Goal: Task Accomplishment & Management: Use online tool/utility

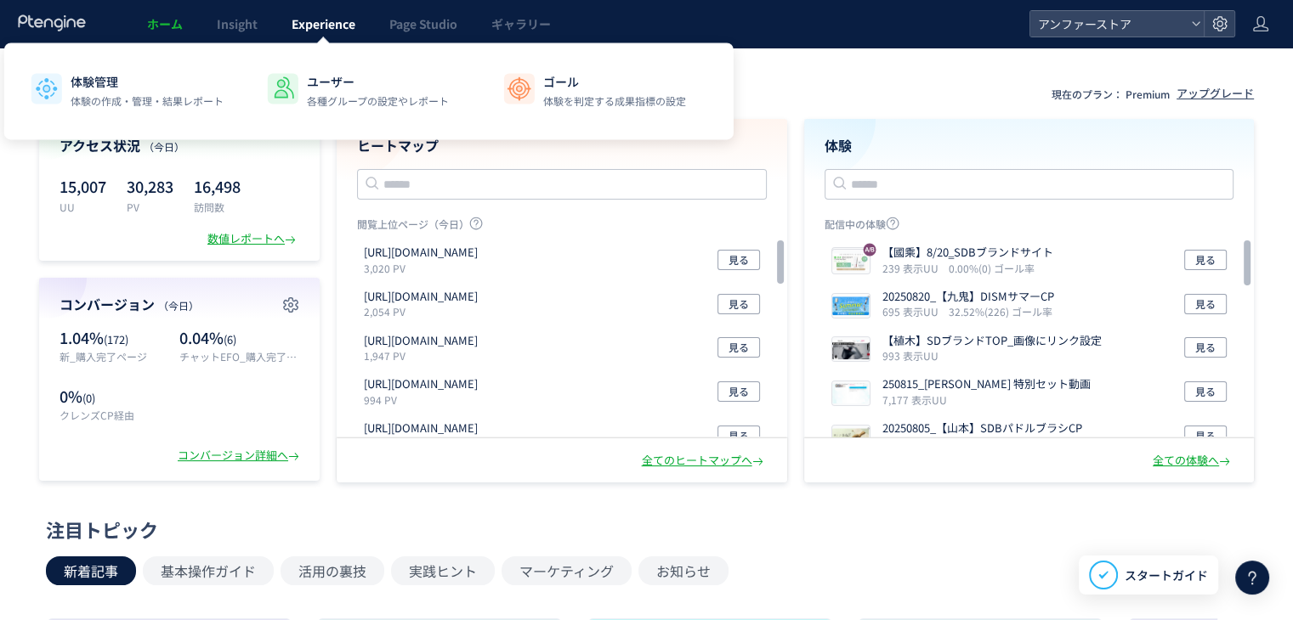
click at [303, 36] on link "Experience" at bounding box center [323, 24] width 98 height 48
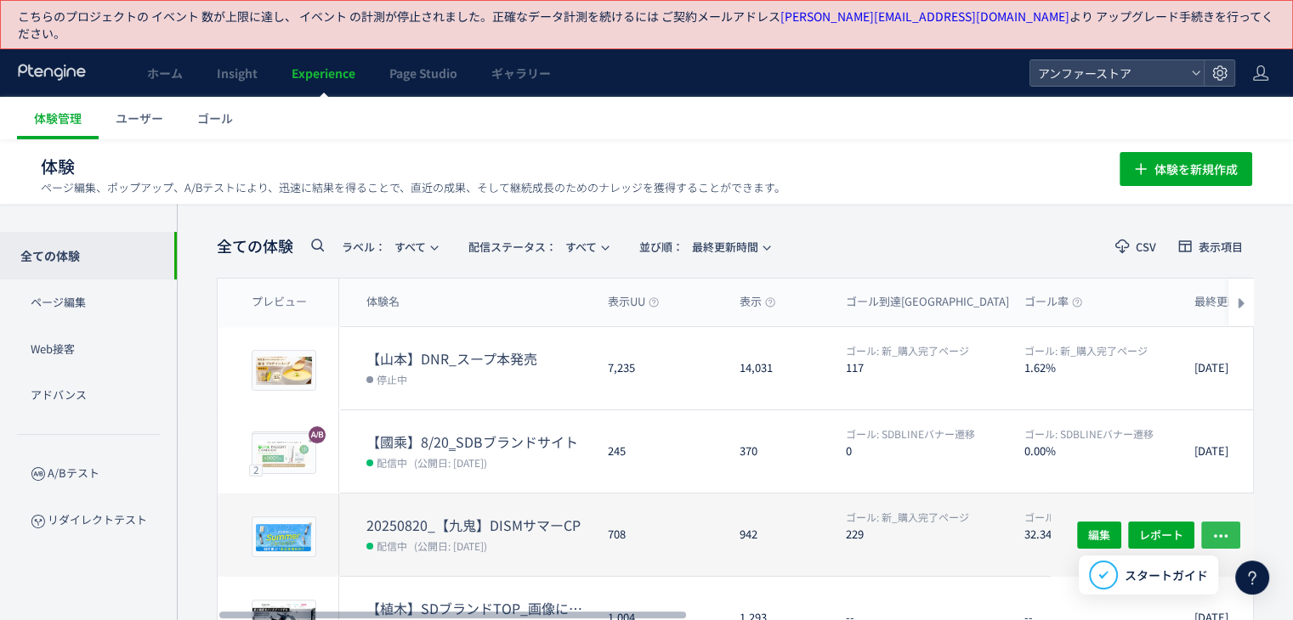
click at [1233, 521] on button "button" at bounding box center [1220, 534] width 39 height 27
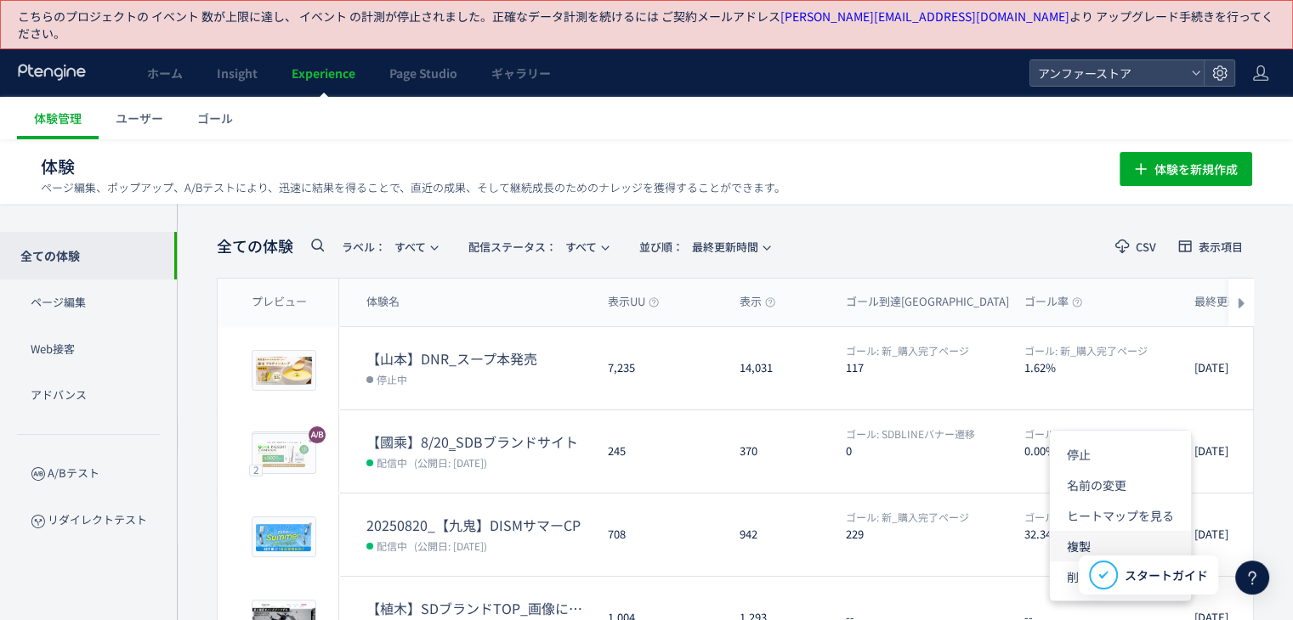
click at [0, 0] on li "複製" at bounding box center [0, 0] width 0 height 0
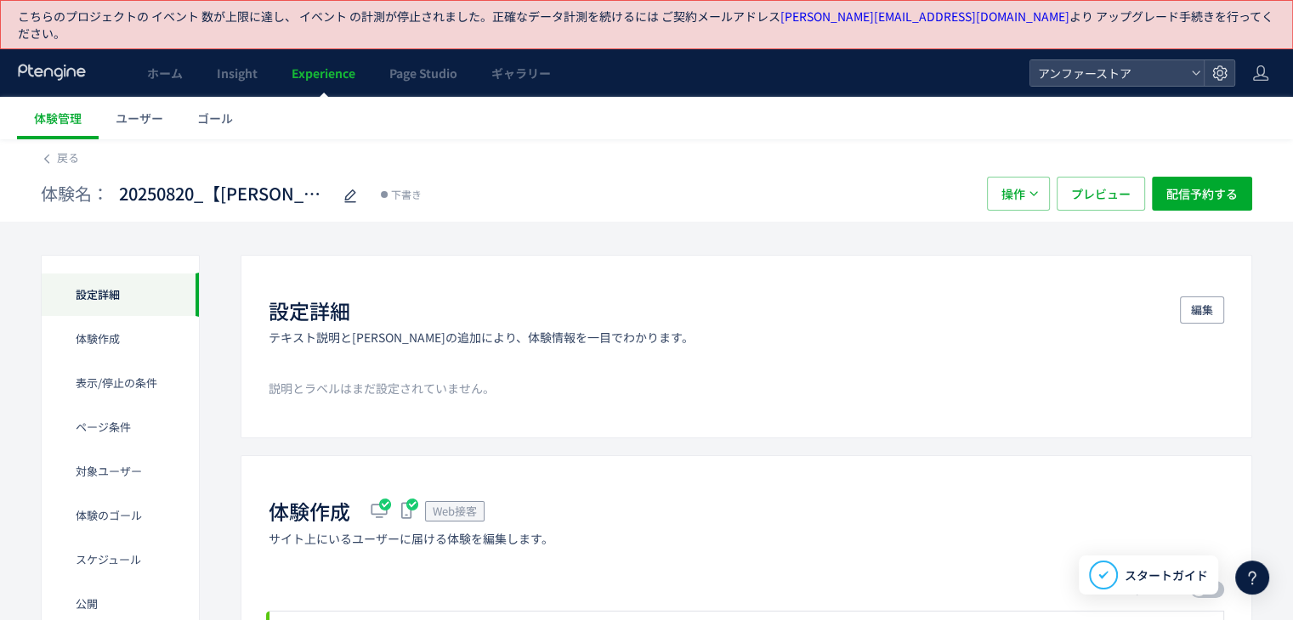
click at [337, 184] on div at bounding box center [349, 194] width 24 height 34
click at [201, 184] on input "**********" at bounding box center [225, 195] width 212 height 34
type input "**********"
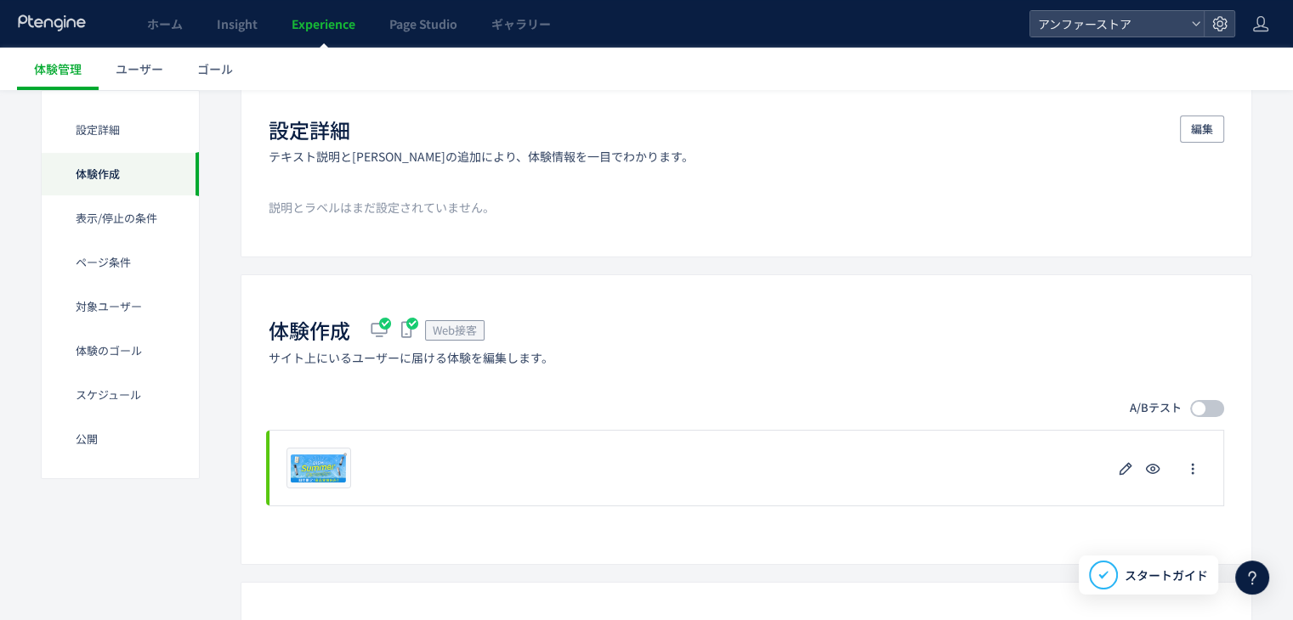
scroll to position [255, 0]
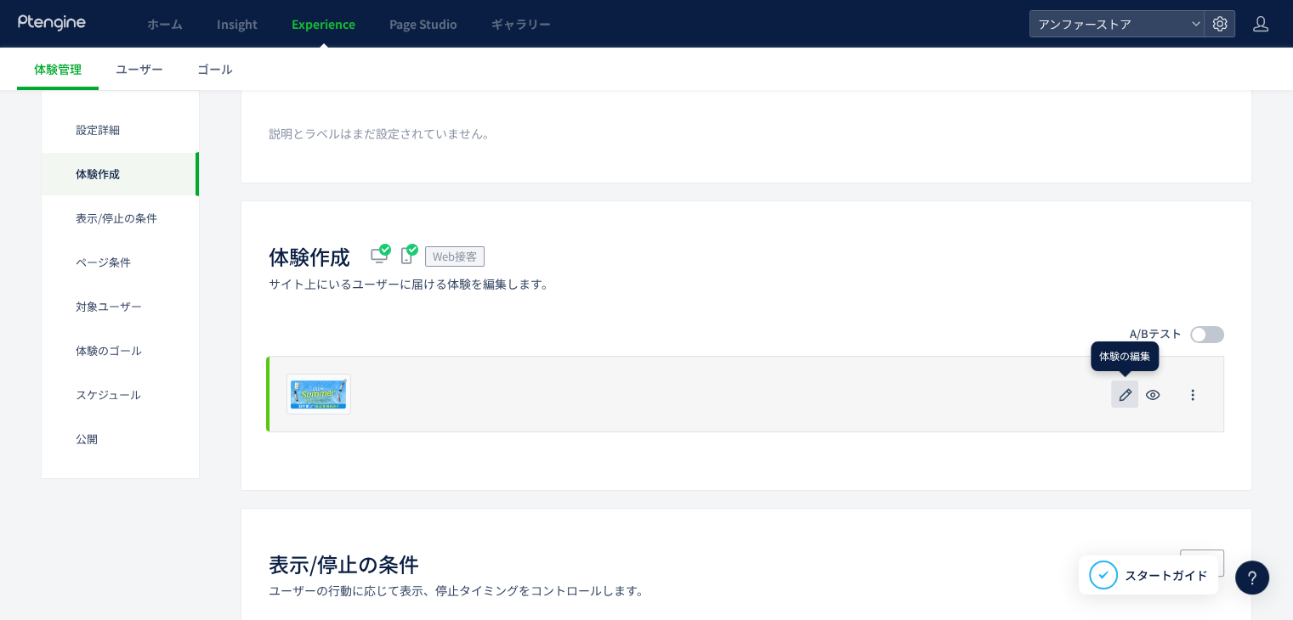
click at [1129, 385] on icon "button" at bounding box center [1125, 395] width 20 height 20
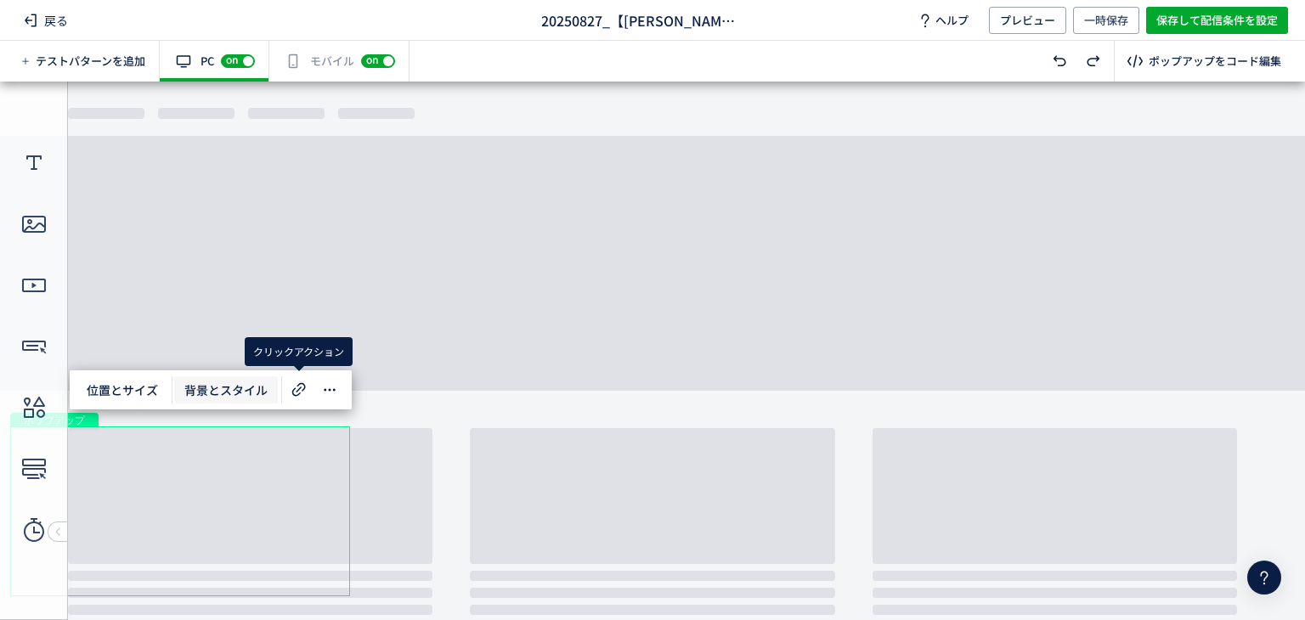
click at [265, 387] on span "背景とスタイル" at bounding box center [226, 389] width 104 height 27
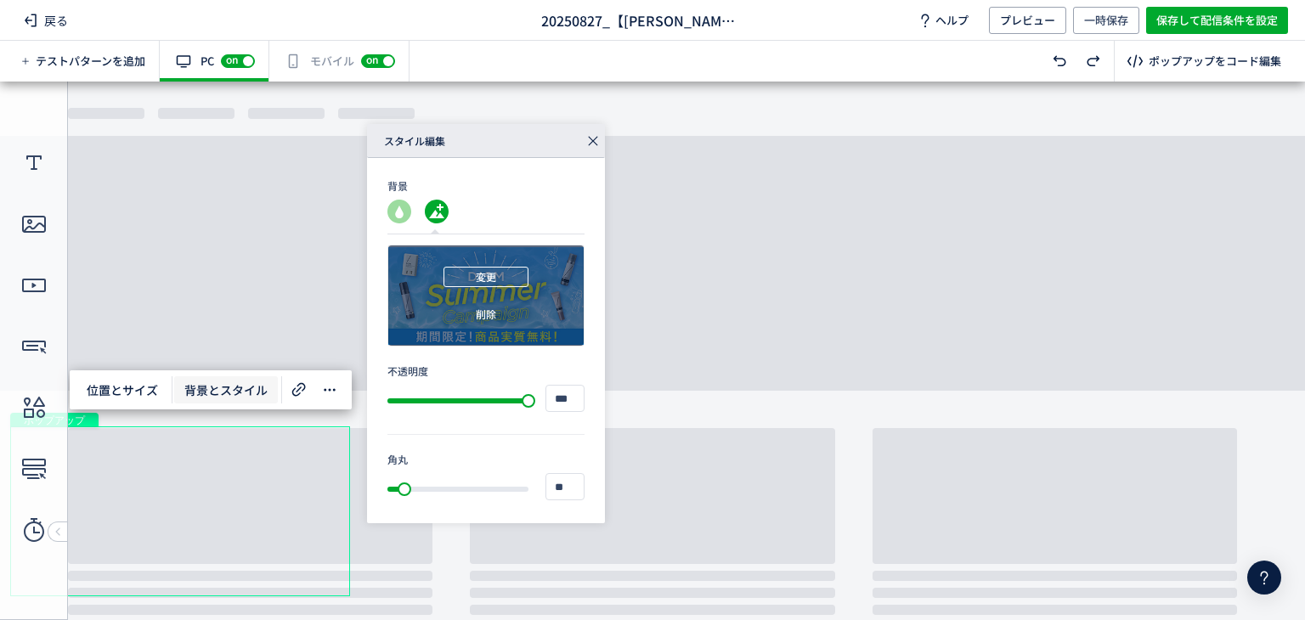
click at [489, 270] on span "変更" at bounding box center [486, 277] width 20 height 20
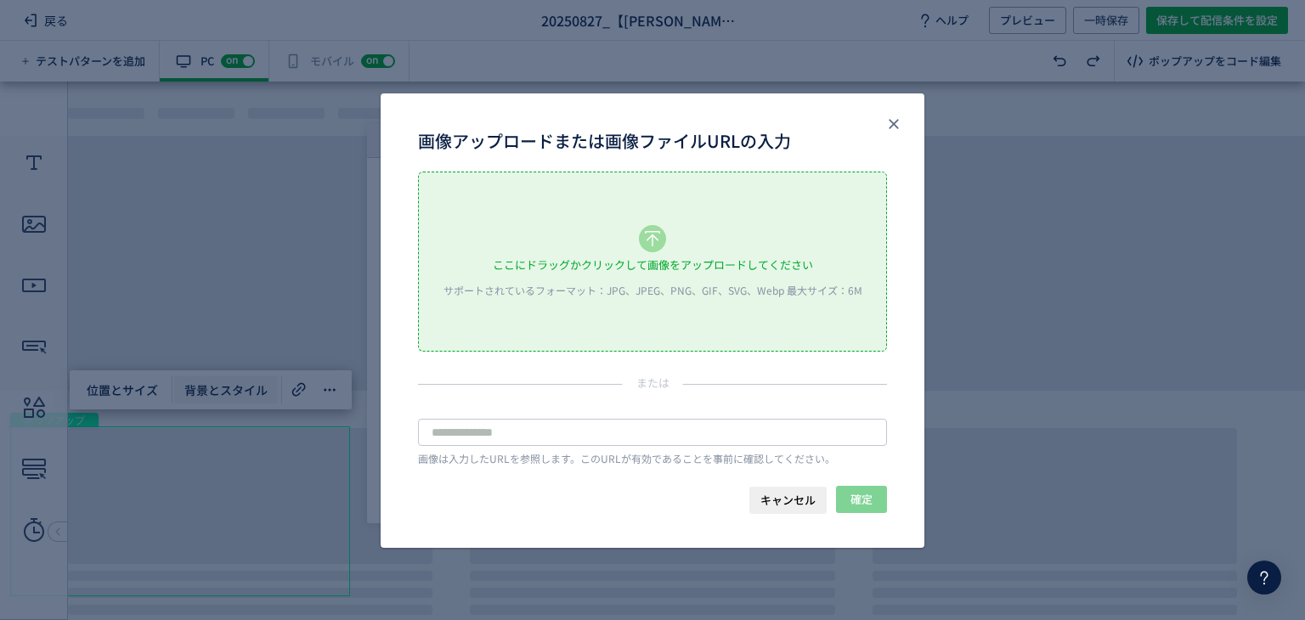
click at [646, 263] on div "ここにドラッグかクリックして画像をアップロードしてください" at bounding box center [653, 264] width 320 height 25
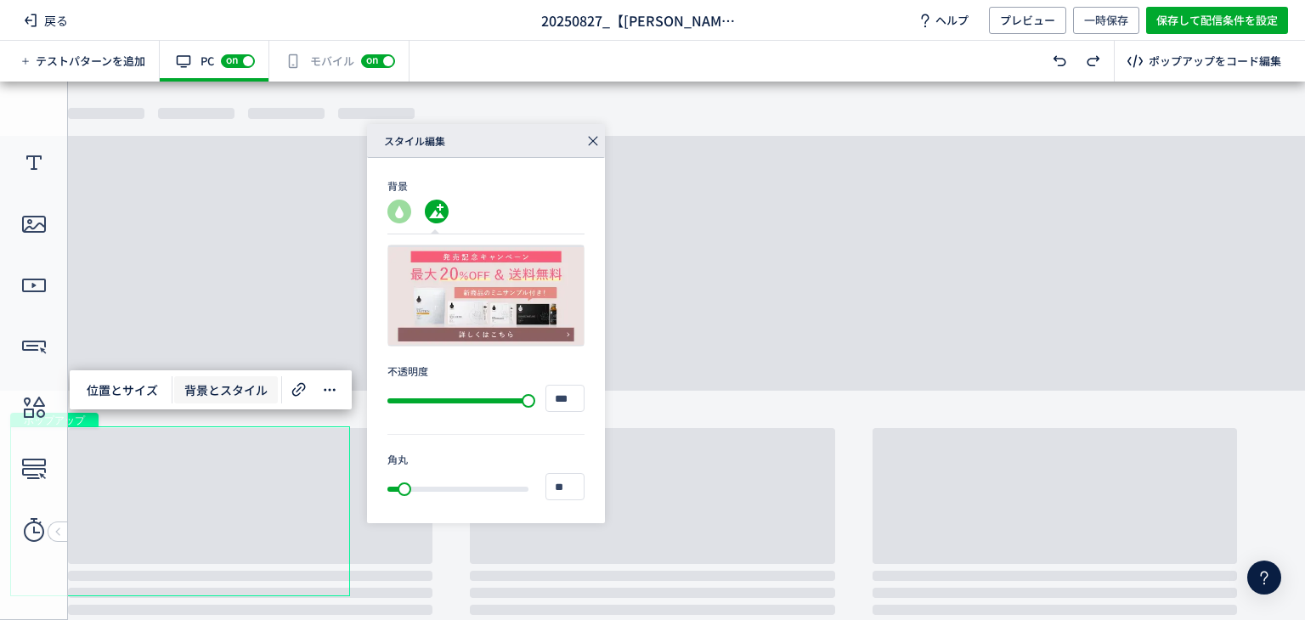
click at [590, 142] on icon at bounding box center [593, 141] width 24 height 24
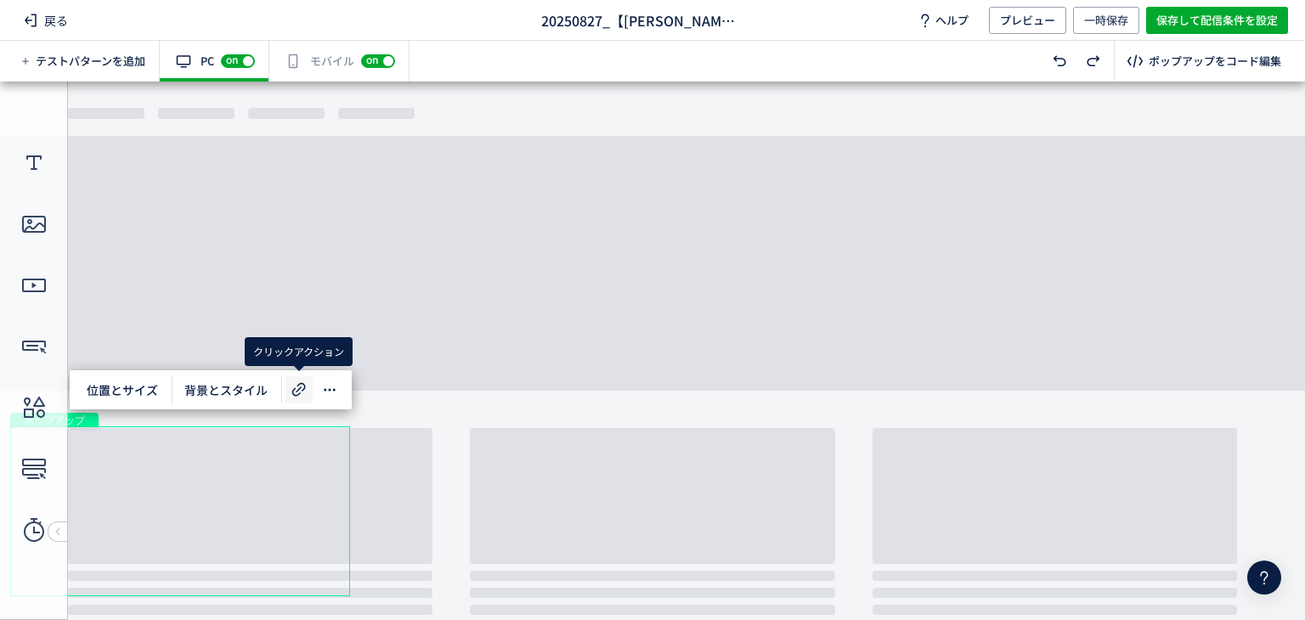
click at [300, 389] on icon at bounding box center [299, 390] width 20 height 20
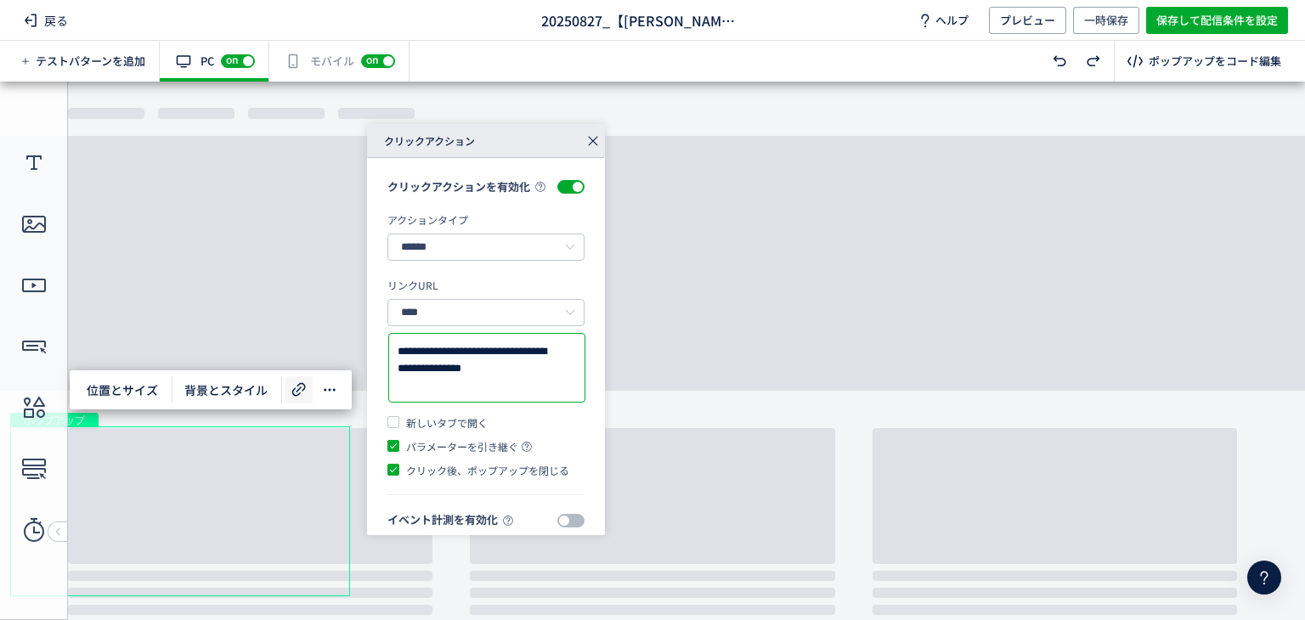
click at [483, 390] on textarea "**********" at bounding box center [487, 368] width 178 height 50
paste textarea
type textarea "**********"
drag, startPoint x: 589, startPoint y: 149, endPoint x: 589, endPoint y: 66, distance: 82.4
click at [589, 148] on icon at bounding box center [593, 141] width 24 height 24
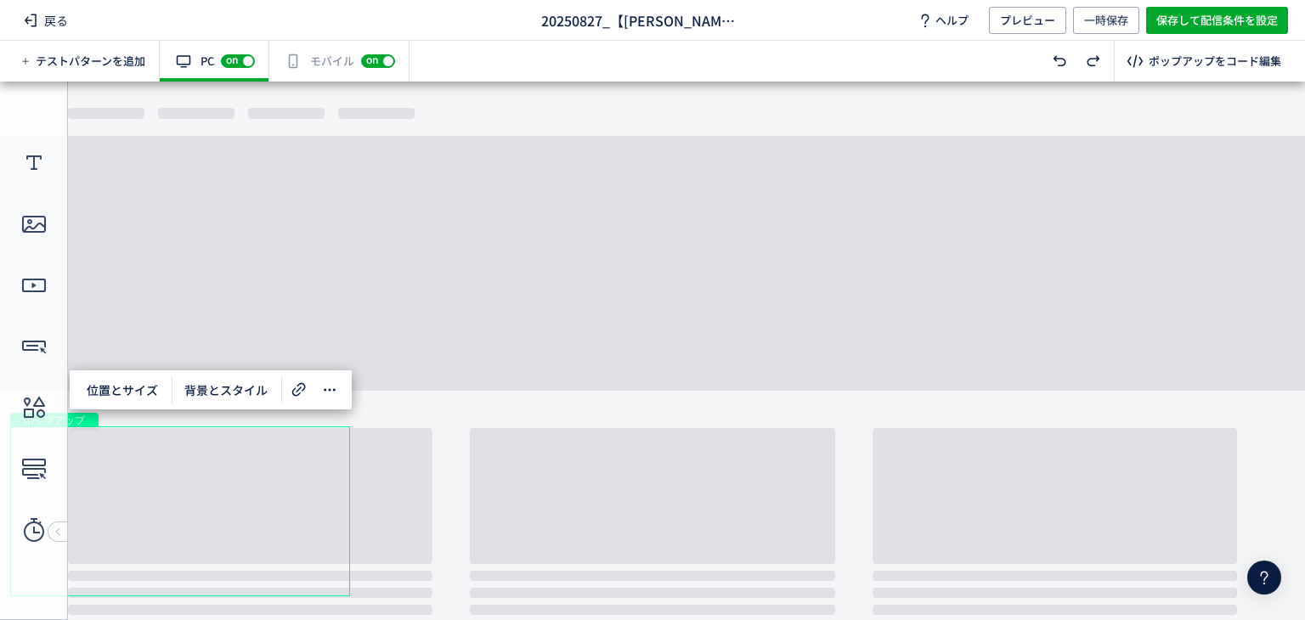
click at [323, 53] on div "有効な編集箇所が確認されません モバイル off on" at bounding box center [339, 61] width 140 height 41
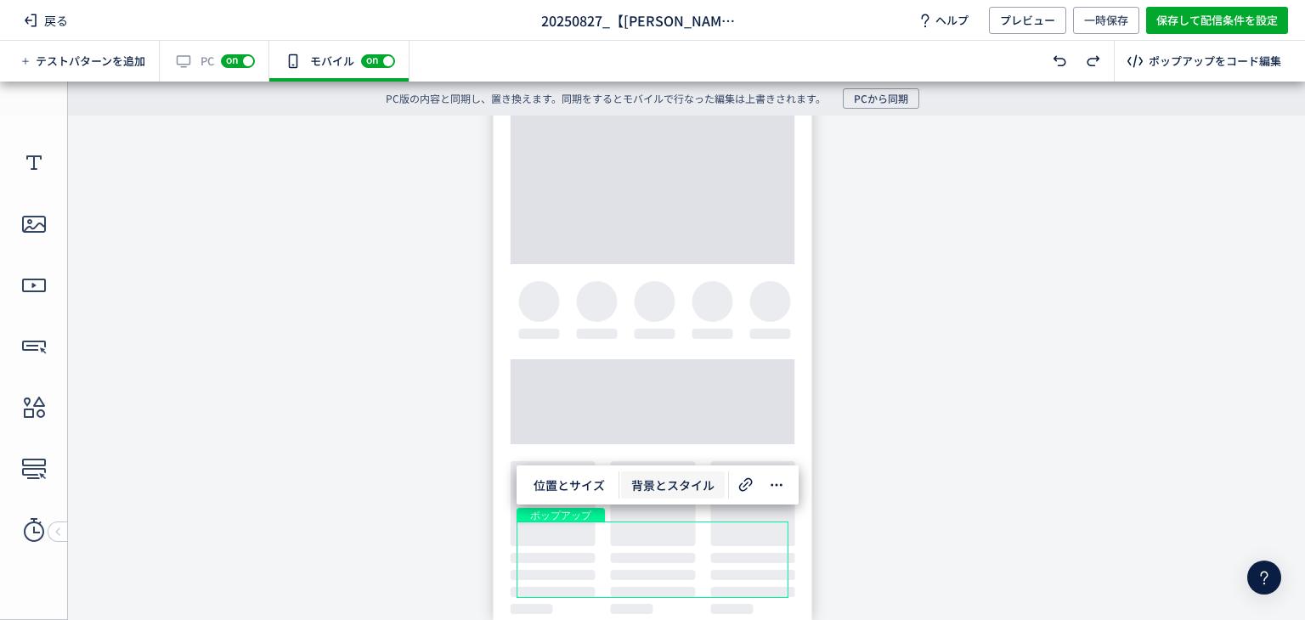
click at [701, 489] on span "背景とスタイル" at bounding box center [673, 485] width 104 height 27
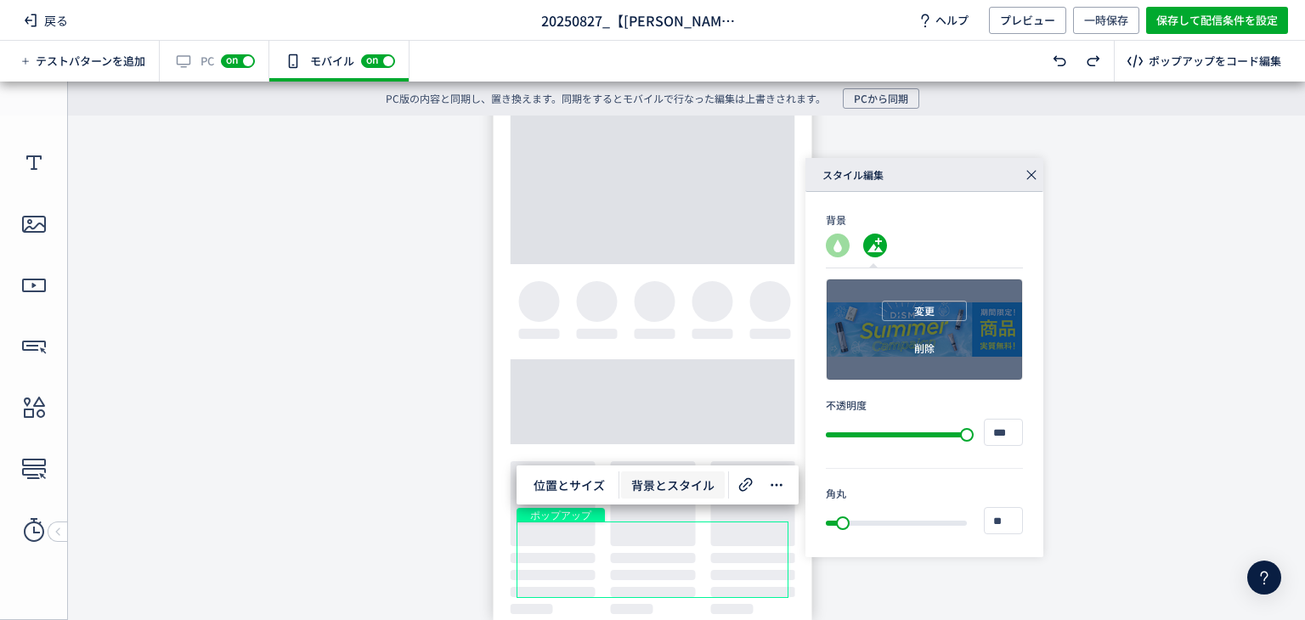
click at [897, 331] on div "変更 削除" at bounding box center [924, 330] width 195 height 100
click at [914, 313] on span "変更" at bounding box center [924, 311] width 20 height 20
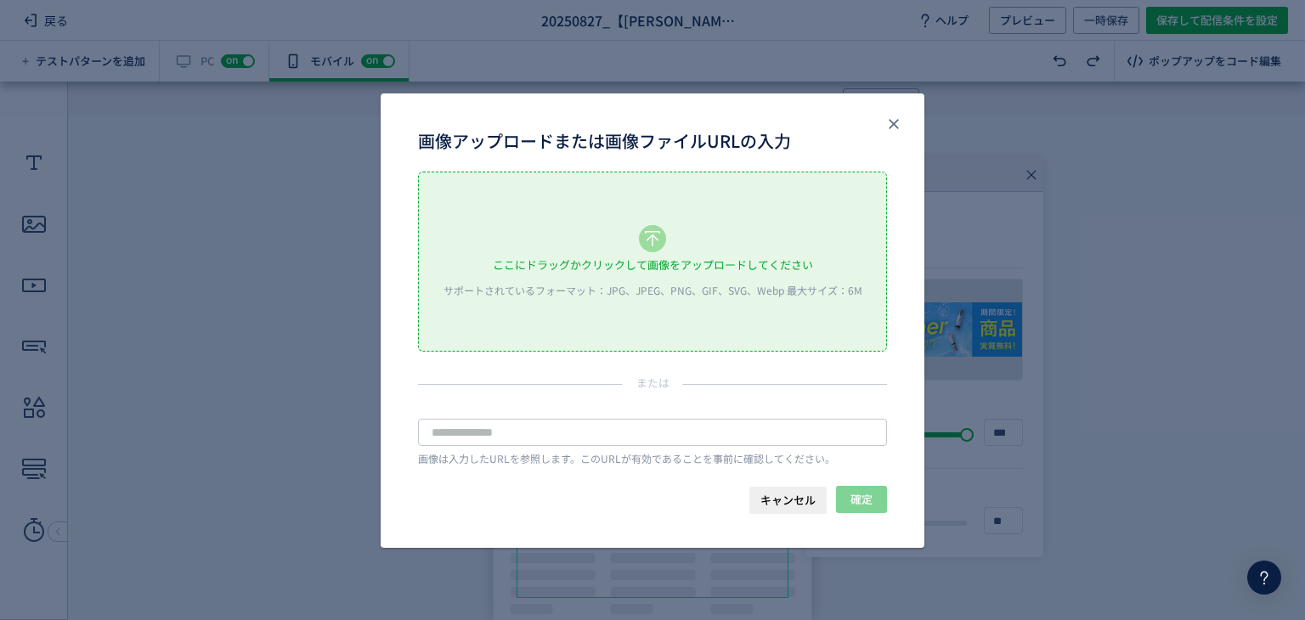
click at [665, 252] on div "ここにドラッグかクリックして画像をアップロードしてください" at bounding box center [653, 264] width 320 height 25
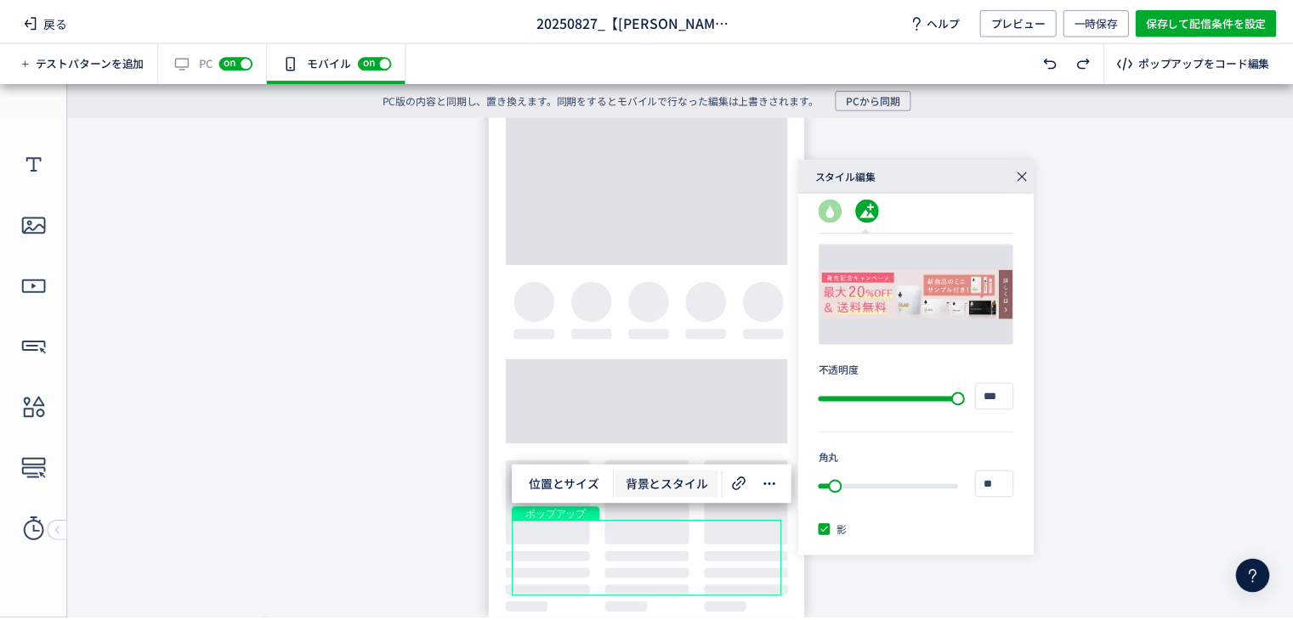
scroll to position [71, 0]
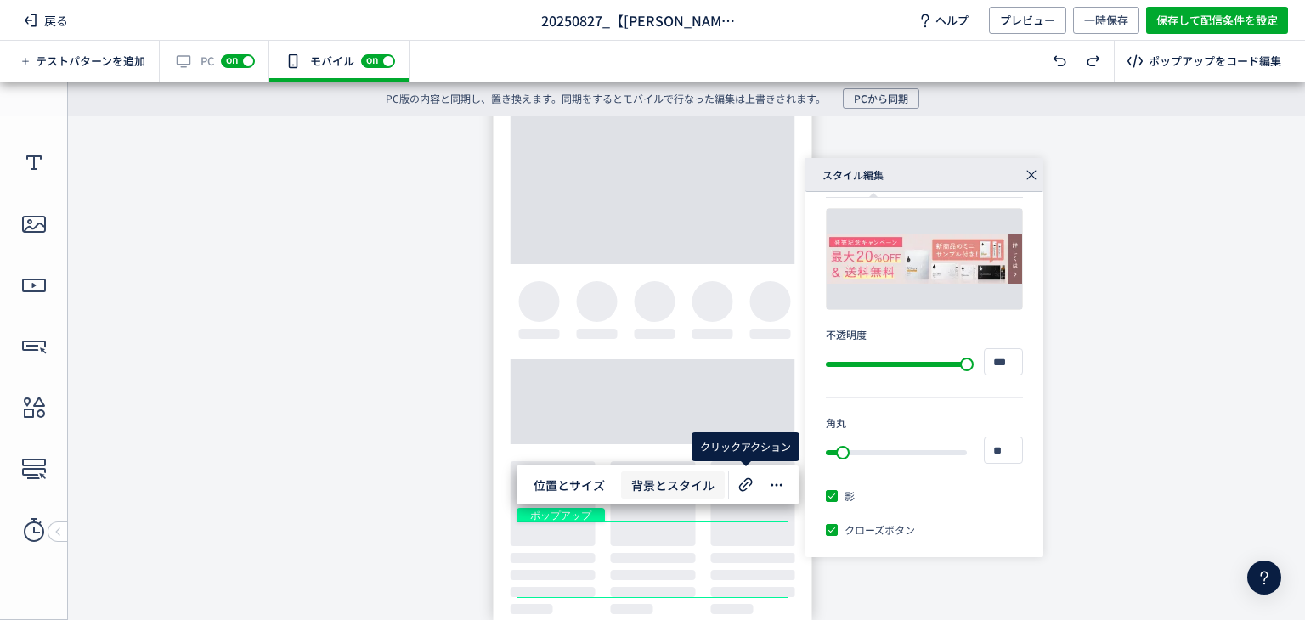
click at [761, 481] on div at bounding box center [776, 485] width 31 height 27
click at [743, 477] on icon at bounding box center [746, 485] width 20 height 20
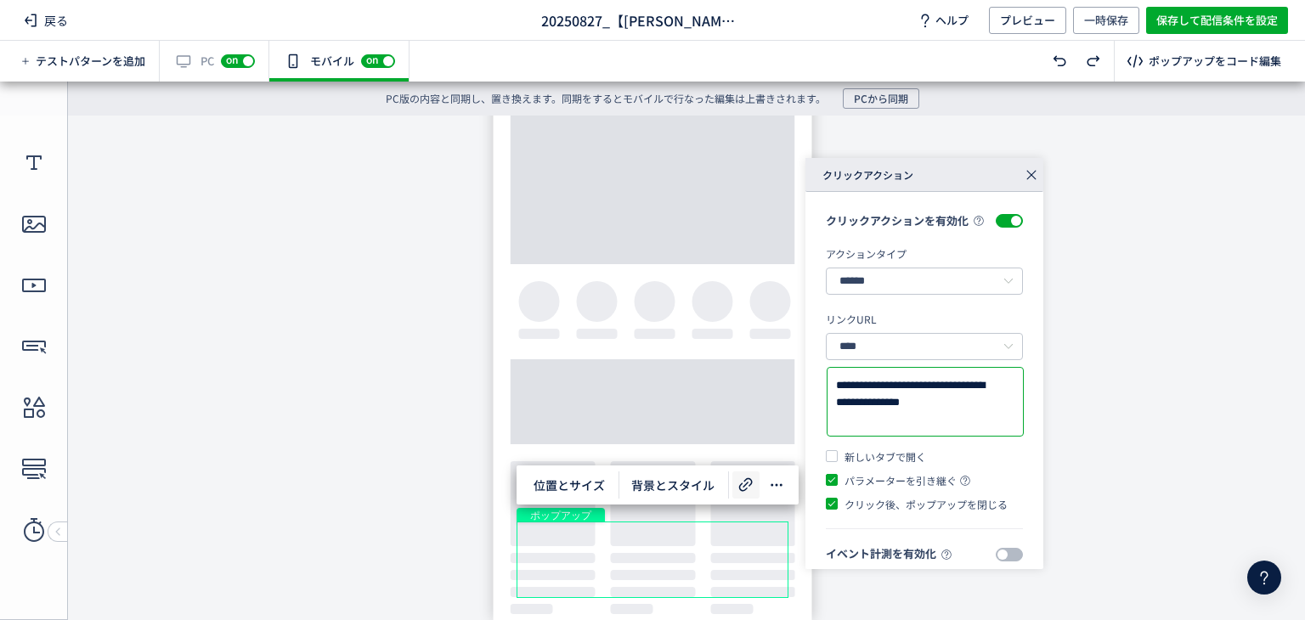
click at [914, 405] on textarea "**********" at bounding box center [925, 402] width 178 height 50
paste textarea
type textarea "**********"
click at [1025, 183] on icon at bounding box center [1032, 175] width 24 height 24
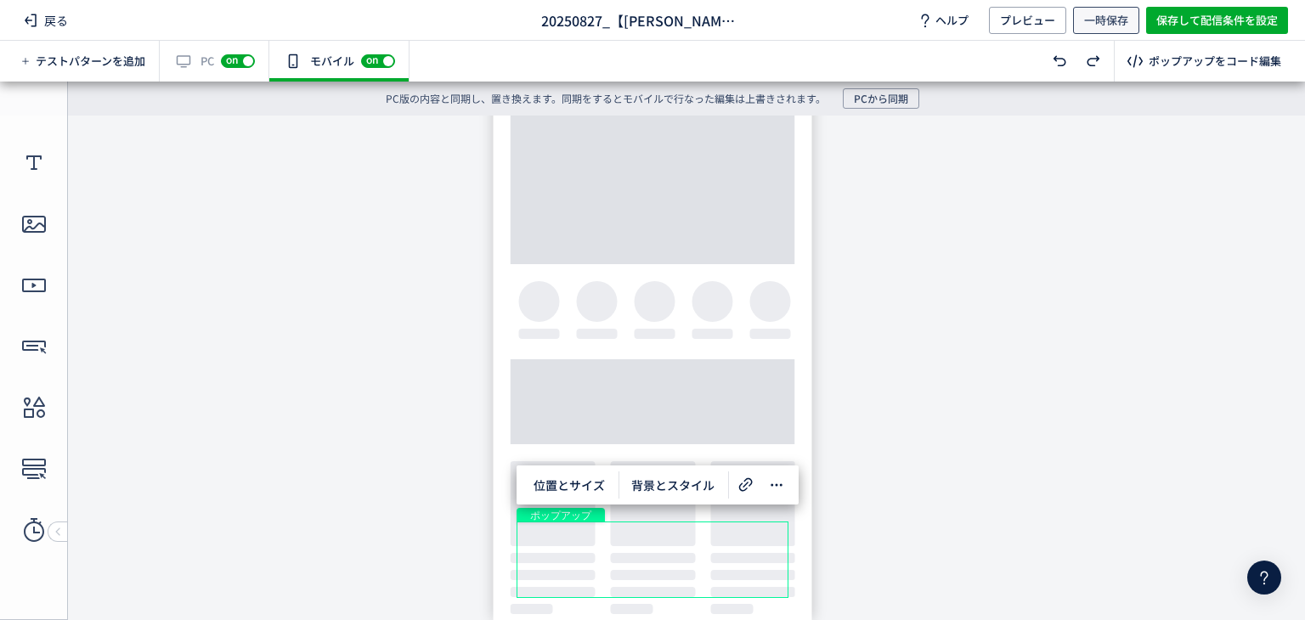
click at [1122, 18] on span "一時保存" at bounding box center [1106, 20] width 44 height 27
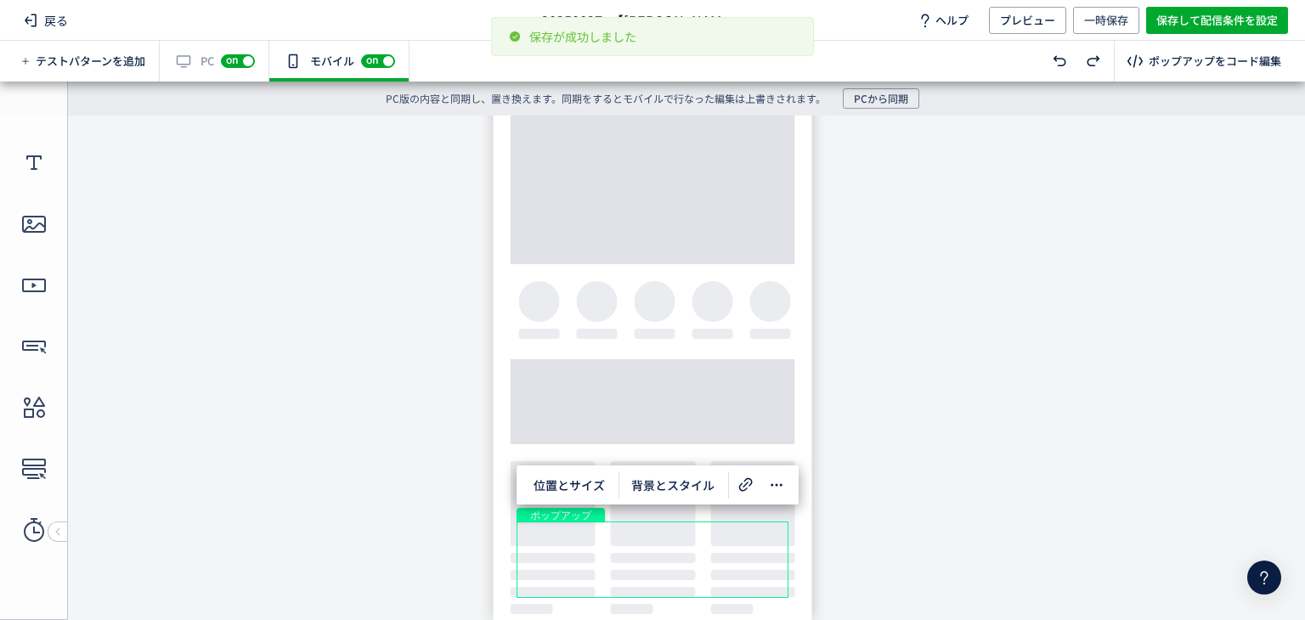
click at [50, 34] on div "戻る 20250827_【[PERSON_NAME]】DNRリブランディングCP ヘルプ プレビュー 一時保存 保存して配信条件を設定" at bounding box center [652, 20] width 1305 height 41
click at [46, 25] on span "戻る" at bounding box center [46, 20] width 58 height 27
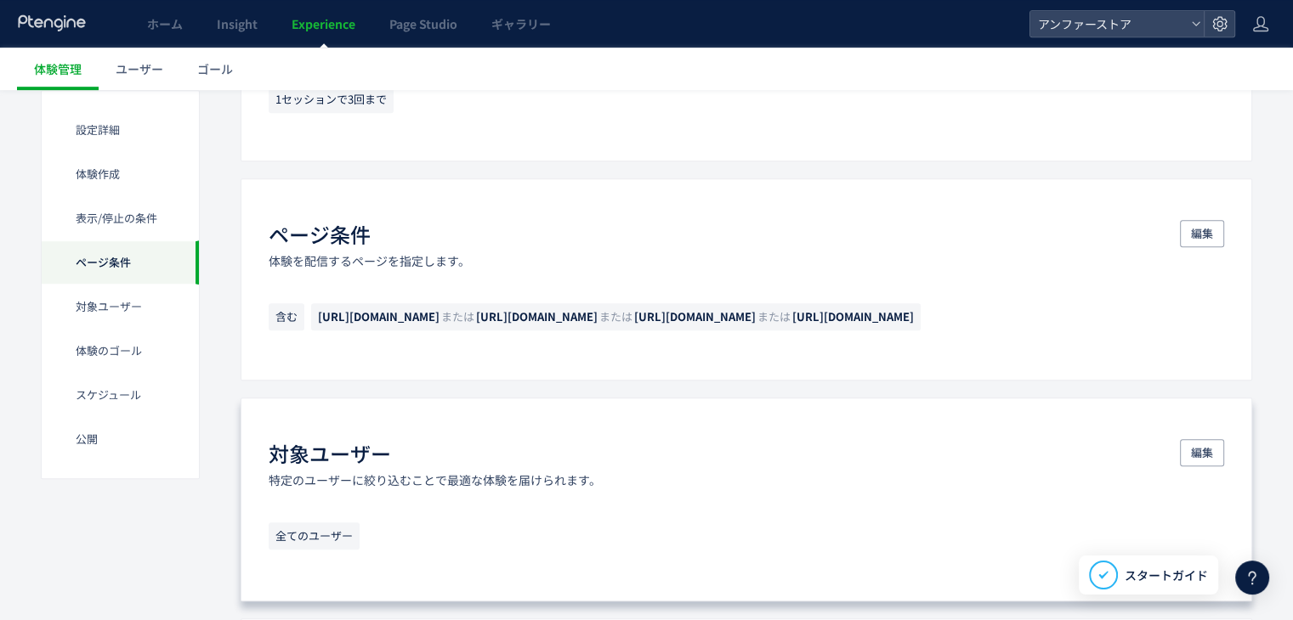
scroll to position [1020, 0]
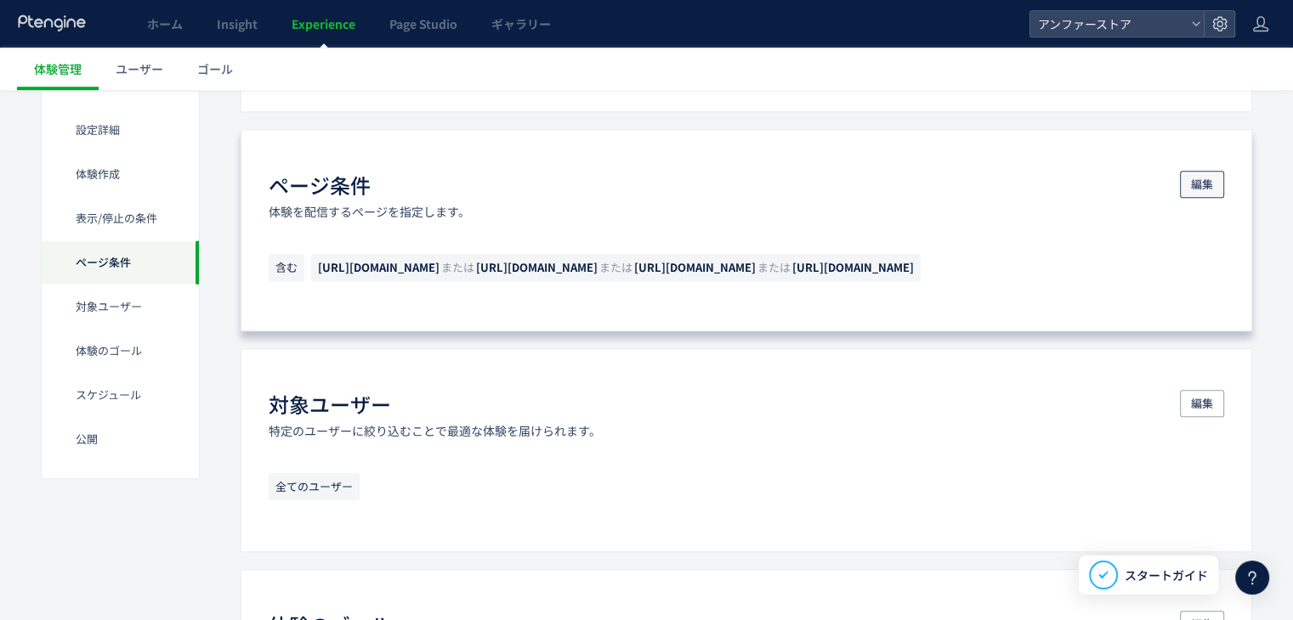
click at [1210, 171] on span "編集" at bounding box center [1202, 184] width 22 height 27
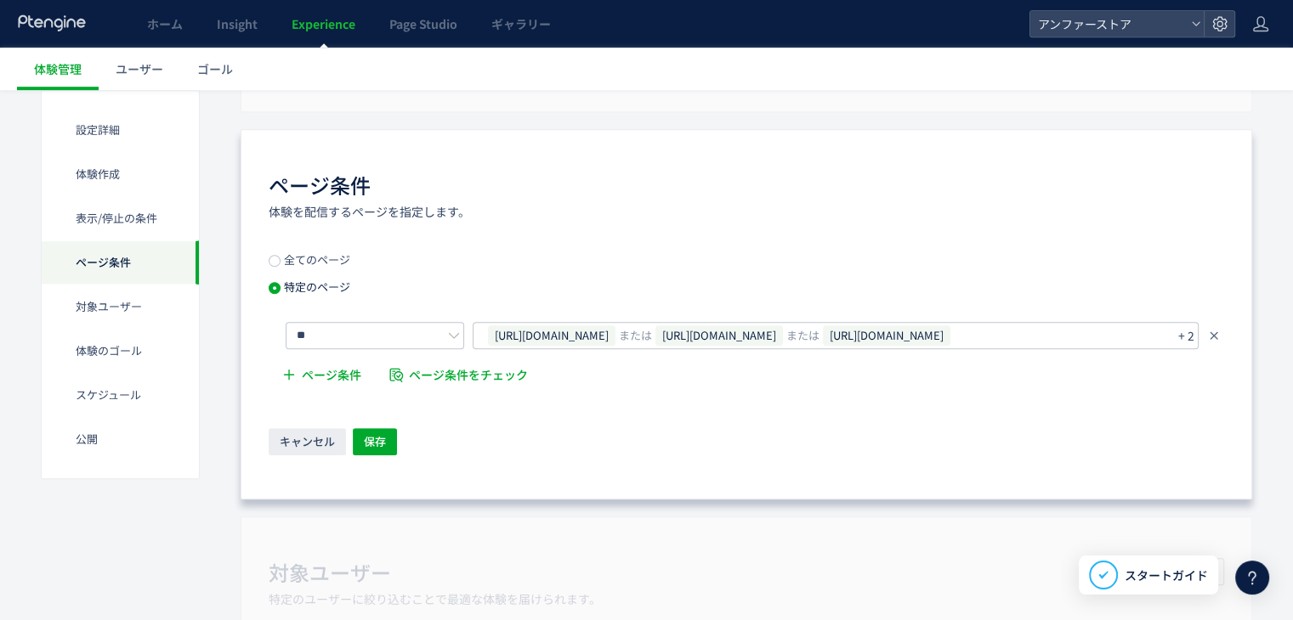
click at [1212, 329] on icon at bounding box center [1214, 336] width 14 height 14
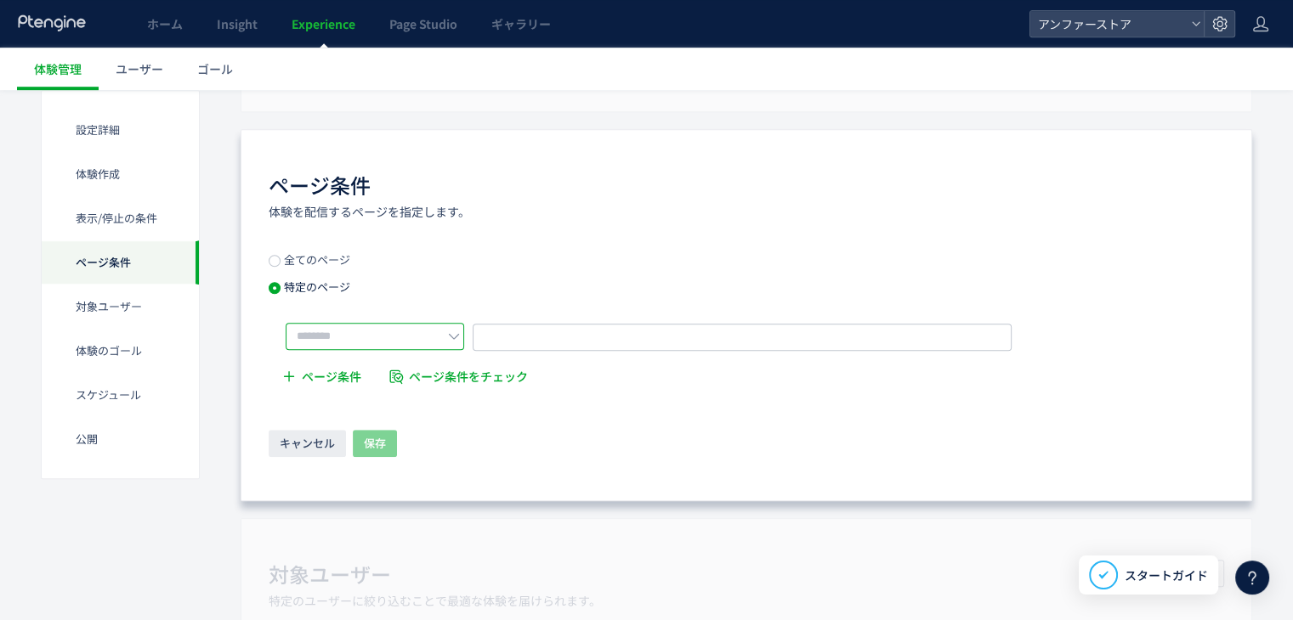
click at [432, 323] on input "text" at bounding box center [375, 336] width 178 height 27
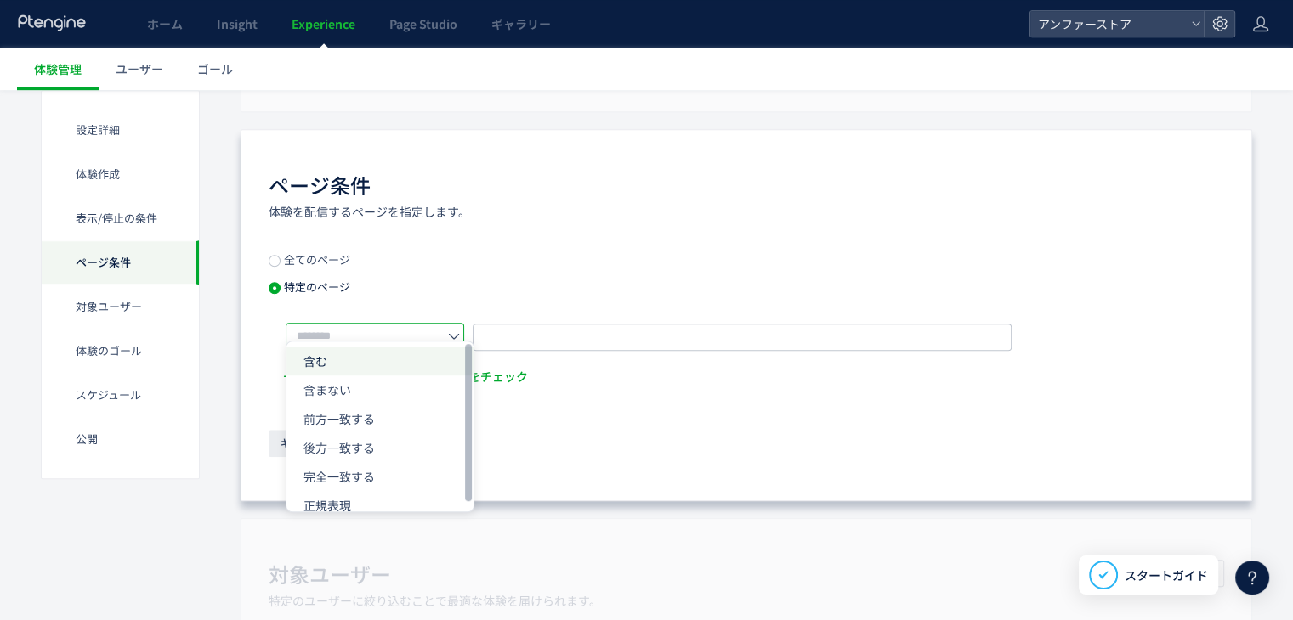
click at [372, 433] on li "含む" at bounding box center [379, 447] width 187 height 29
type input "**"
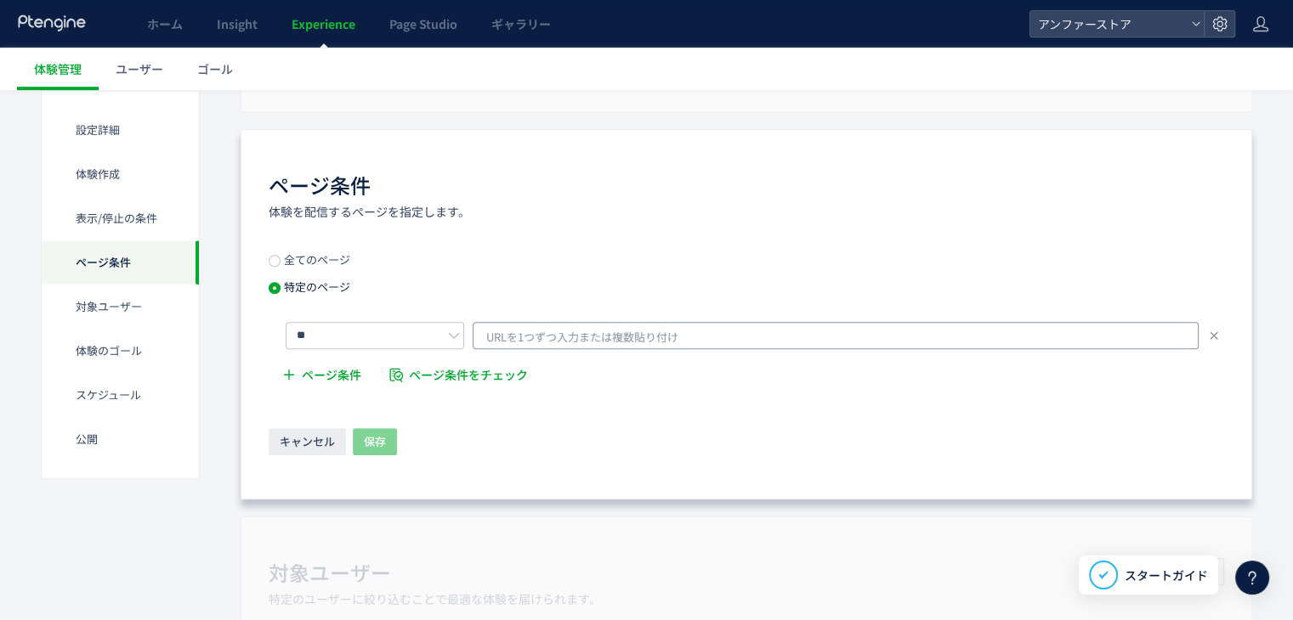
click at [524, 325] on span "URLを1つずつ入力または複数貼り付け" at bounding box center [582, 337] width 192 height 25
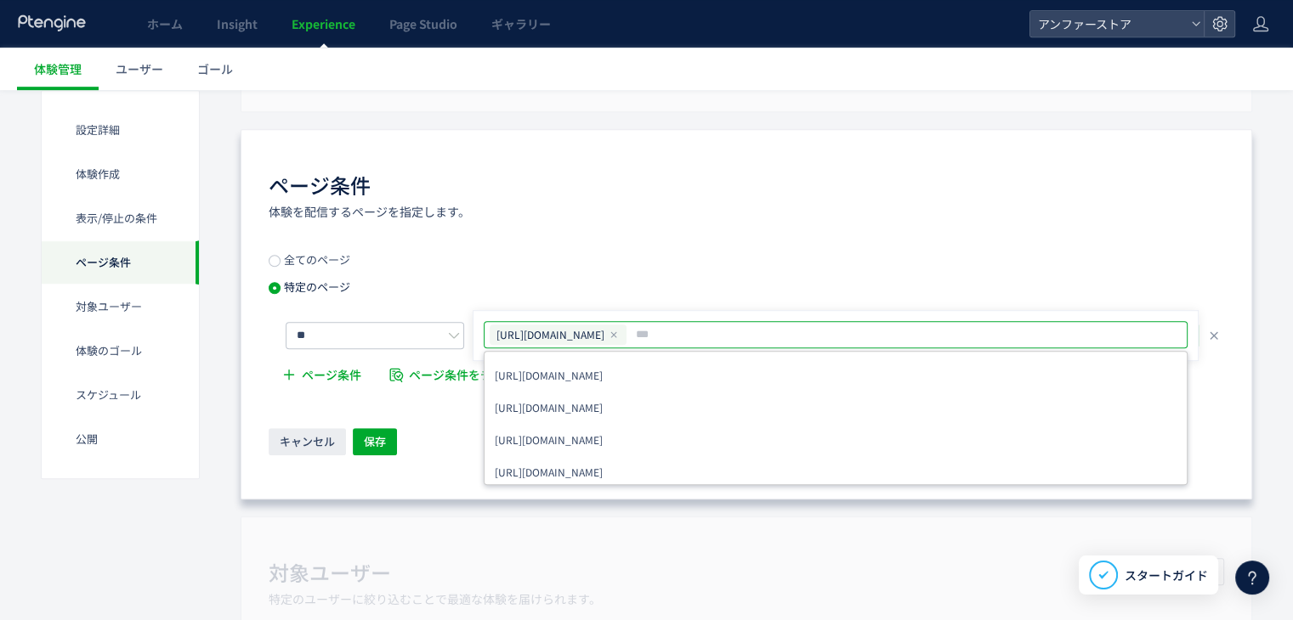
click at [882, 325] on input "text" at bounding box center [859, 335] width 450 height 20
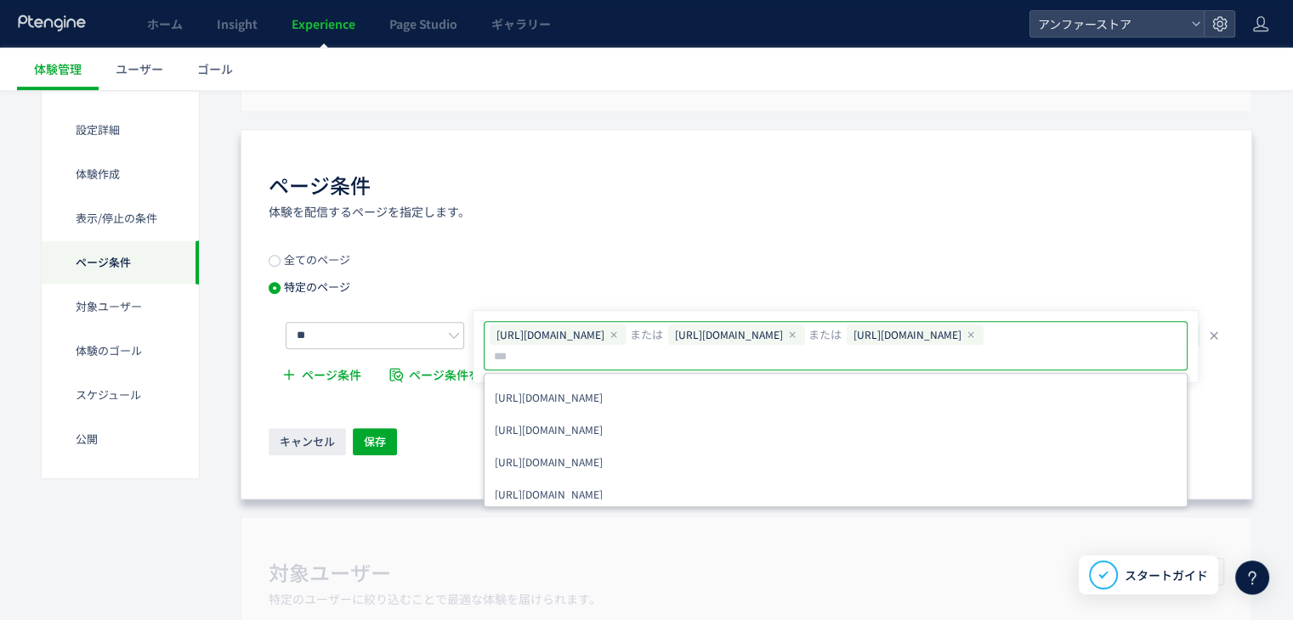
click at [886, 347] on input "text" at bounding box center [717, 357] width 450 height 20
click at [685, 347] on input "text" at bounding box center [588, 357] width 193 height 20
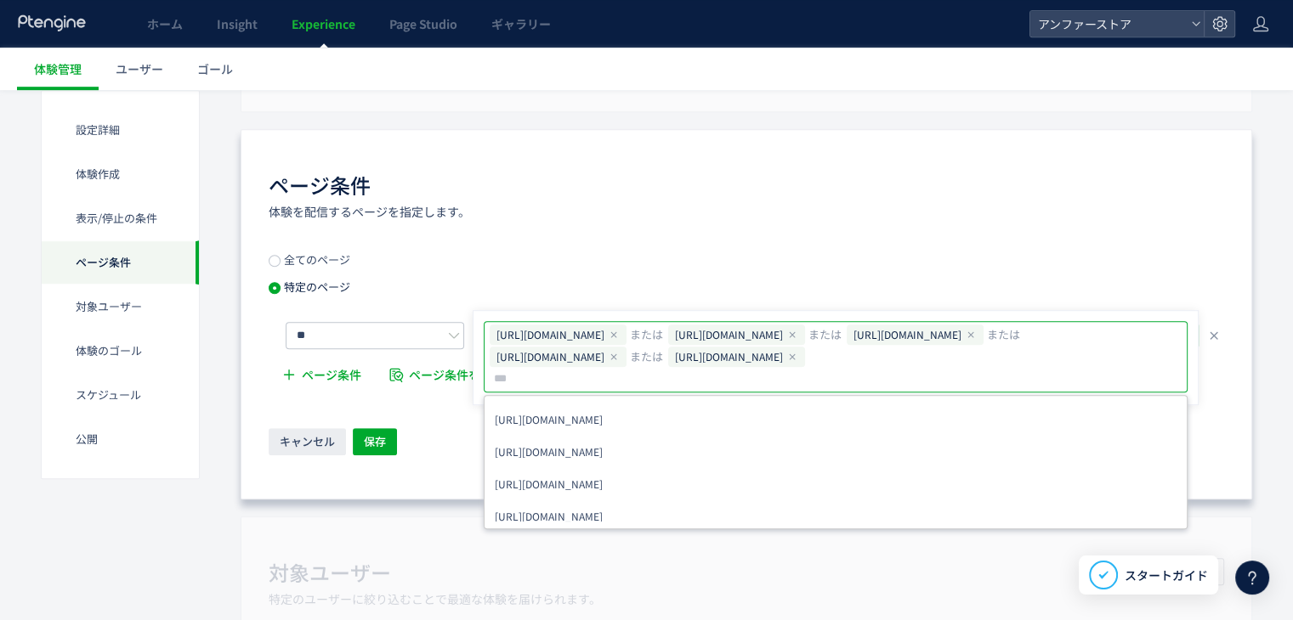
click at [871, 369] on input "text" at bounding box center [718, 379] width 453 height 20
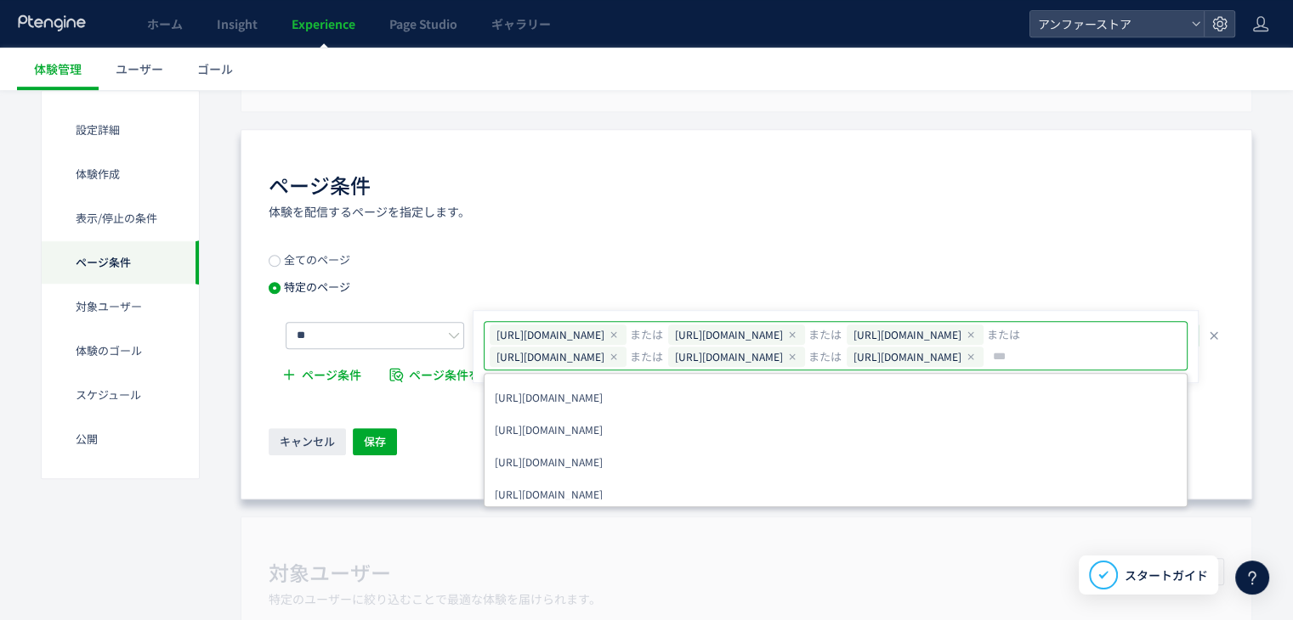
click at [1038, 361] on input "text" at bounding box center [1084, 357] width 186 height 20
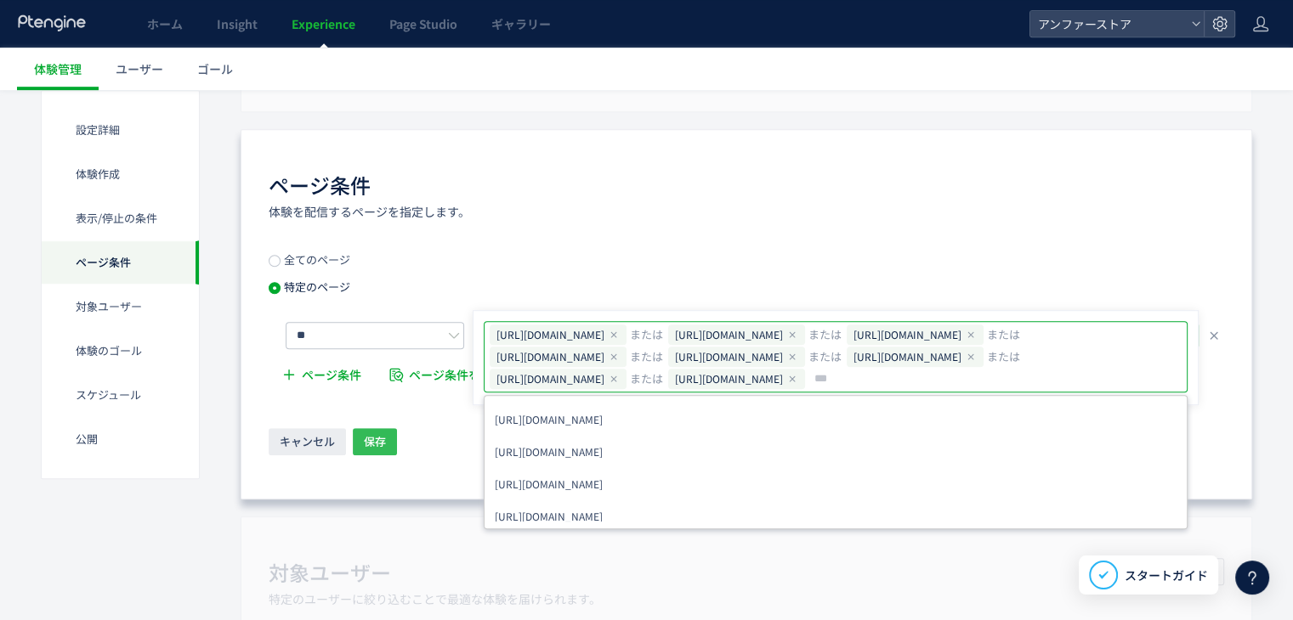
click at [375, 428] on span "保存" at bounding box center [375, 441] width 22 height 27
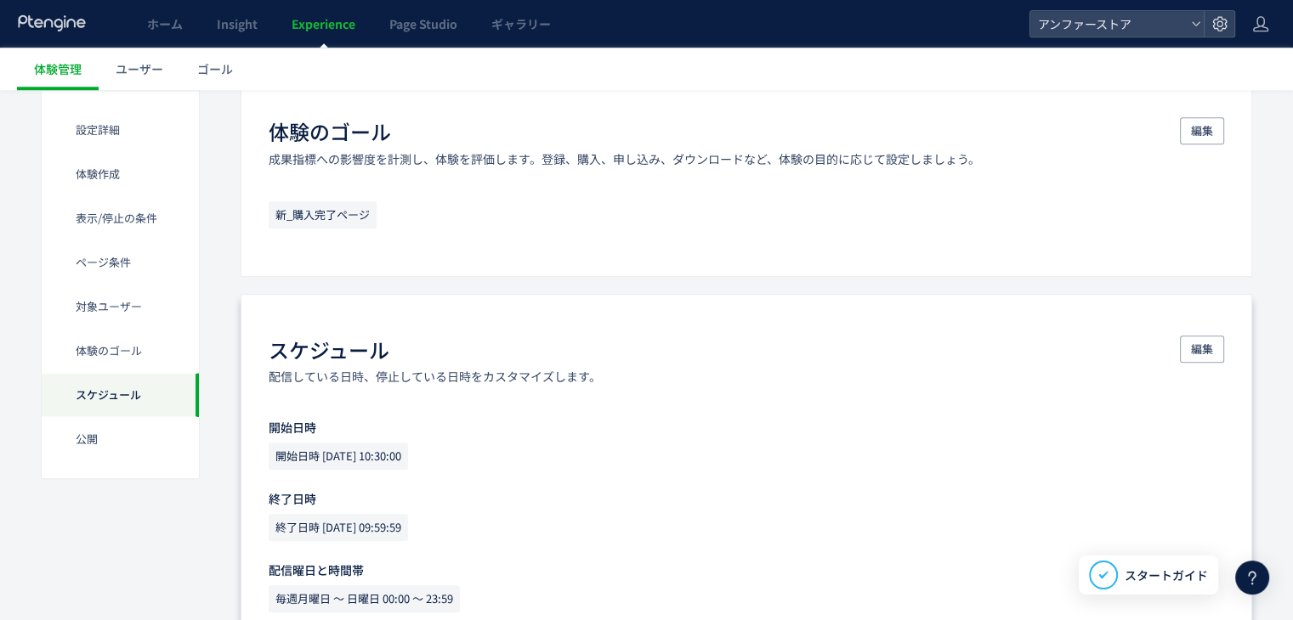
scroll to position [1576, 0]
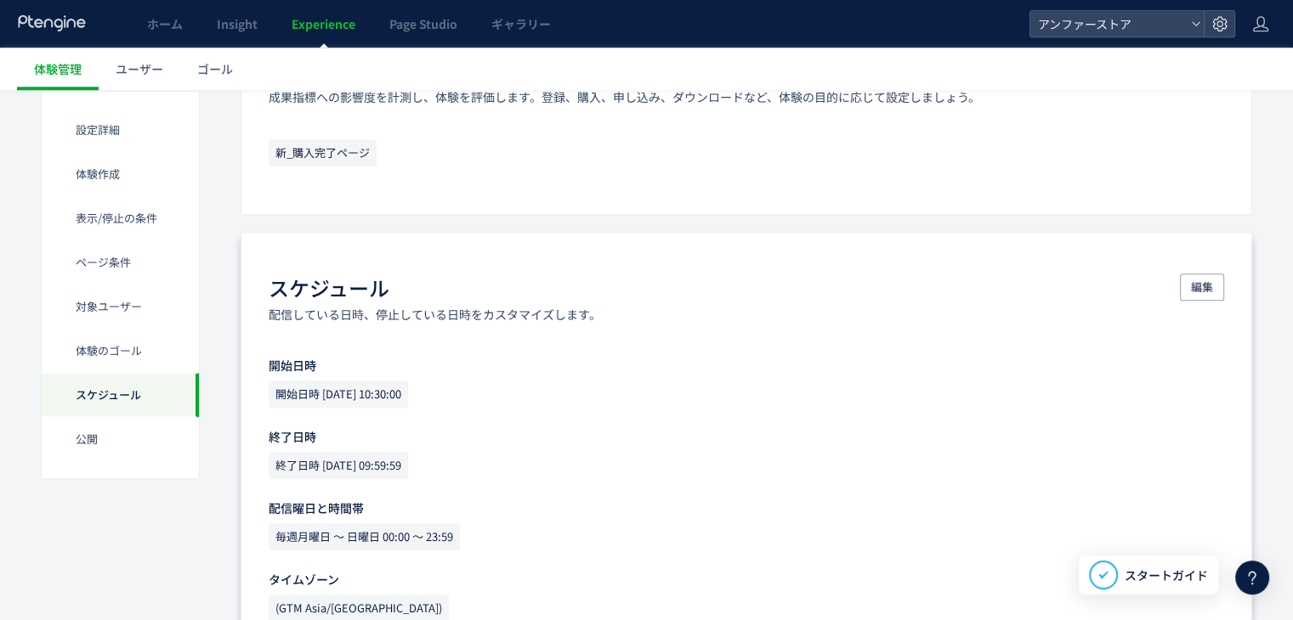
click at [404, 381] on span "開始日時 [DATE] 10:30:00" at bounding box center [338, 394] width 139 height 27
click at [1191, 274] on span "編集" at bounding box center [1202, 287] width 22 height 27
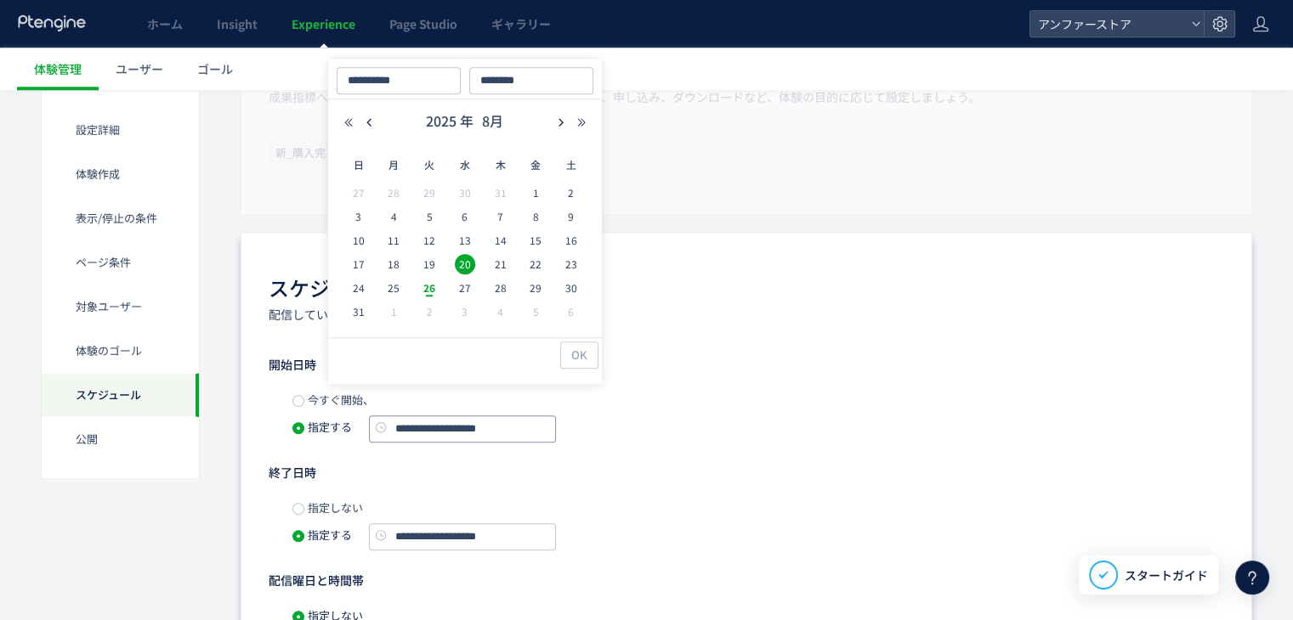
click at [511, 416] on input "**********" at bounding box center [462, 429] width 187 height 27
click at [455, 293] on div "27" at bounding box center [465, 288] width 36 height 17
type input "**********"
click at [576, 349] on span "OK" at bounding box center [579, 355] width 16 height 27
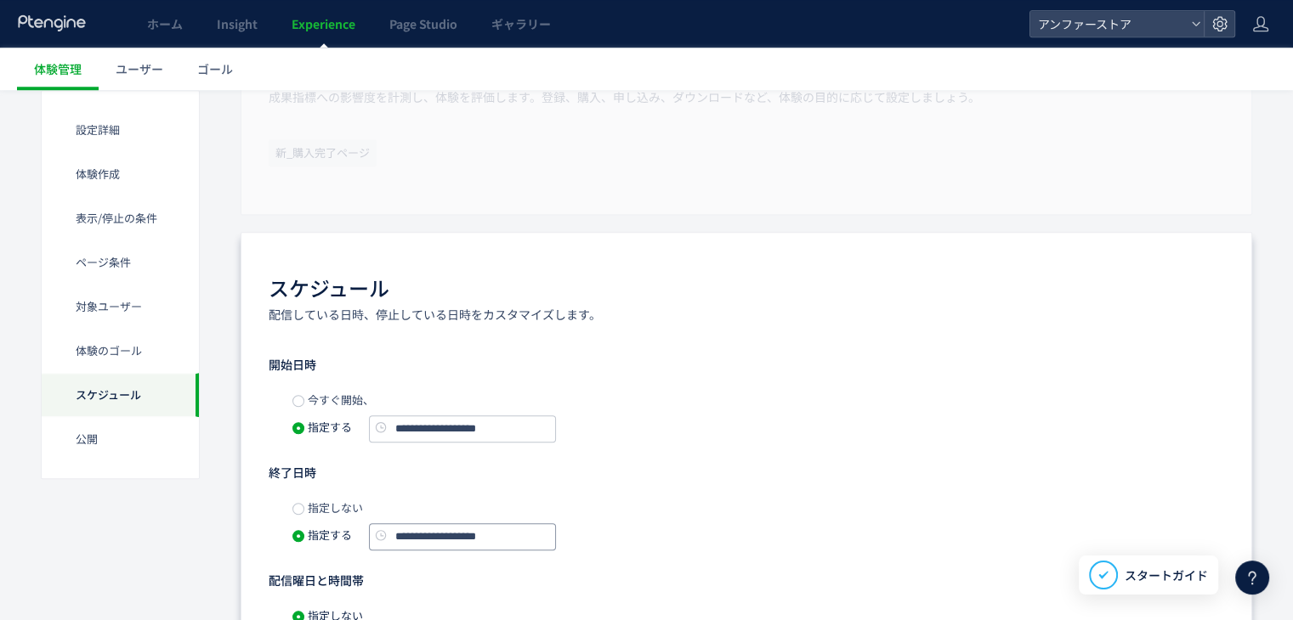
click at [511, 523] on input "**********" at bounding box center [462, 536] width 187 height 27
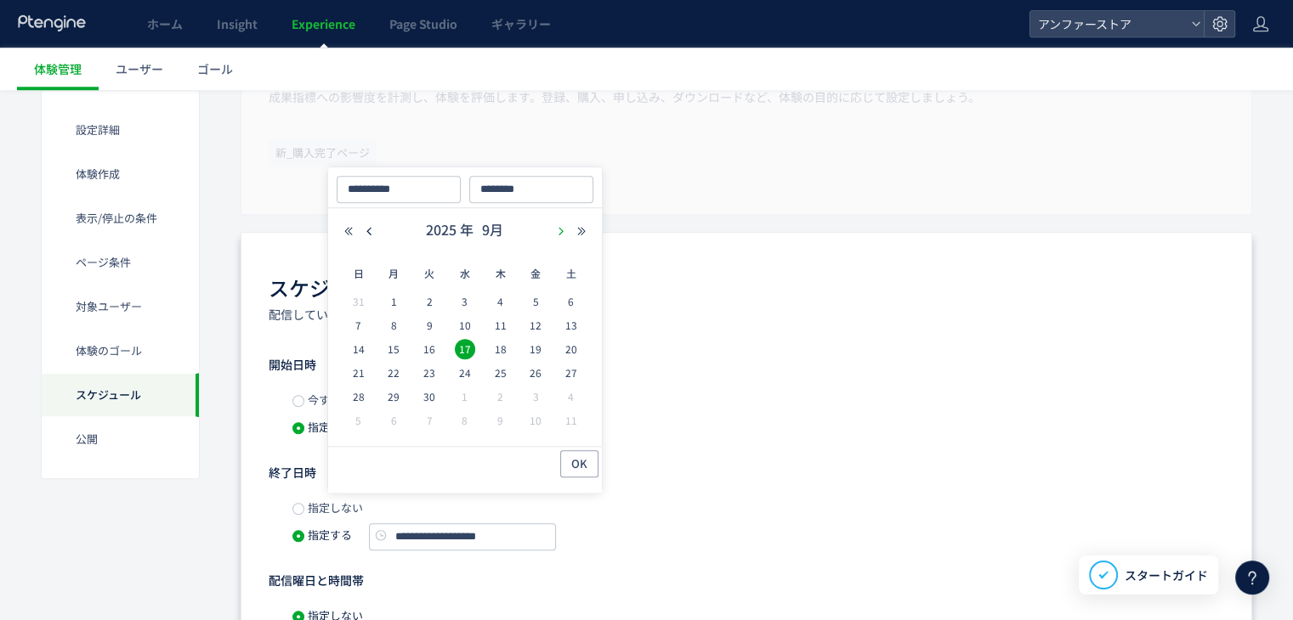
click at [558, 226] on icon "button" at bounding box center [561, 231] width 10 height 10
click at [371, 226] on icon "button" at bounding box center [369, 231] width 10 height 10
click at [431, 393] on span "30" at bounding box center [429, 397] width 20 height 20
type input "**********"
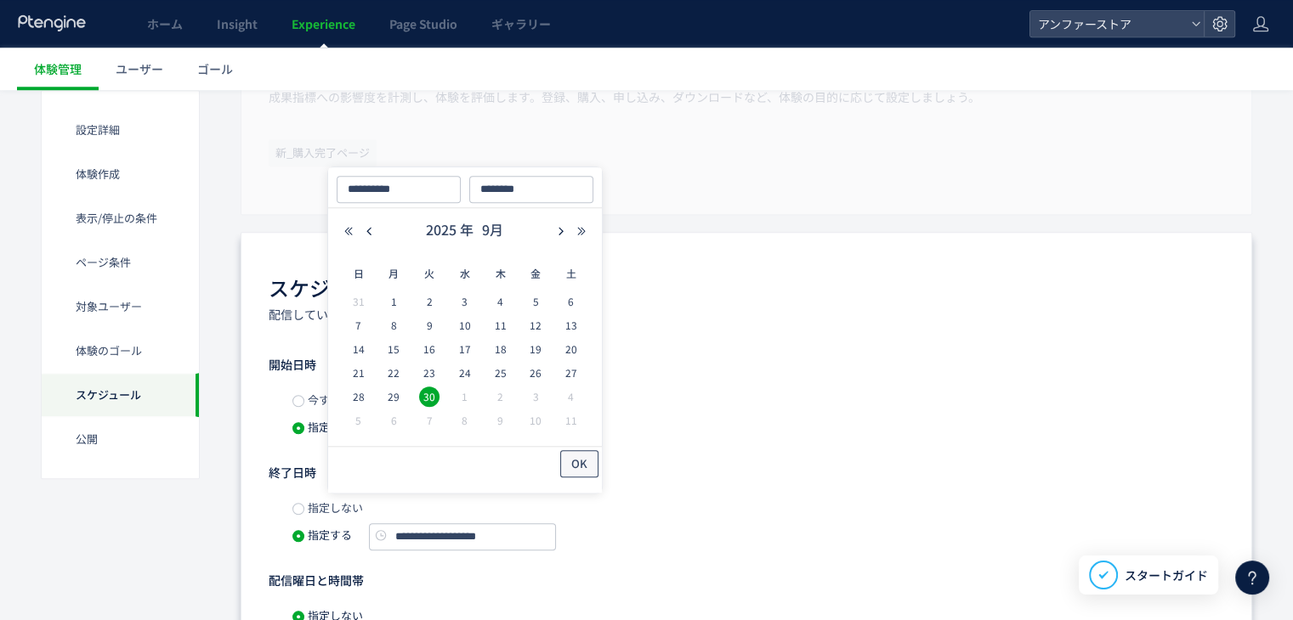
drag, startPoint x: 569, startPoint y: 467, endPoint x: 670, endPoint y: 433, distance: 105.9
click at [569, 467] on button "OK" at bounding box center [579, 463] width 38 height 27
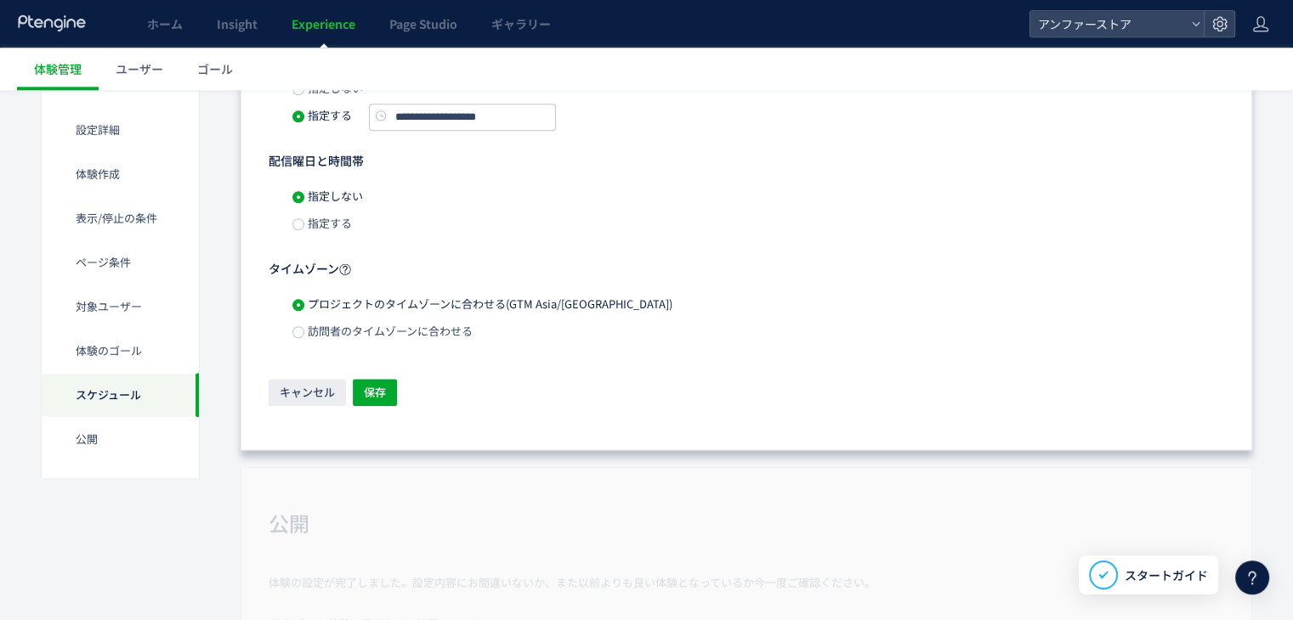
scroll to position [2000, 0]
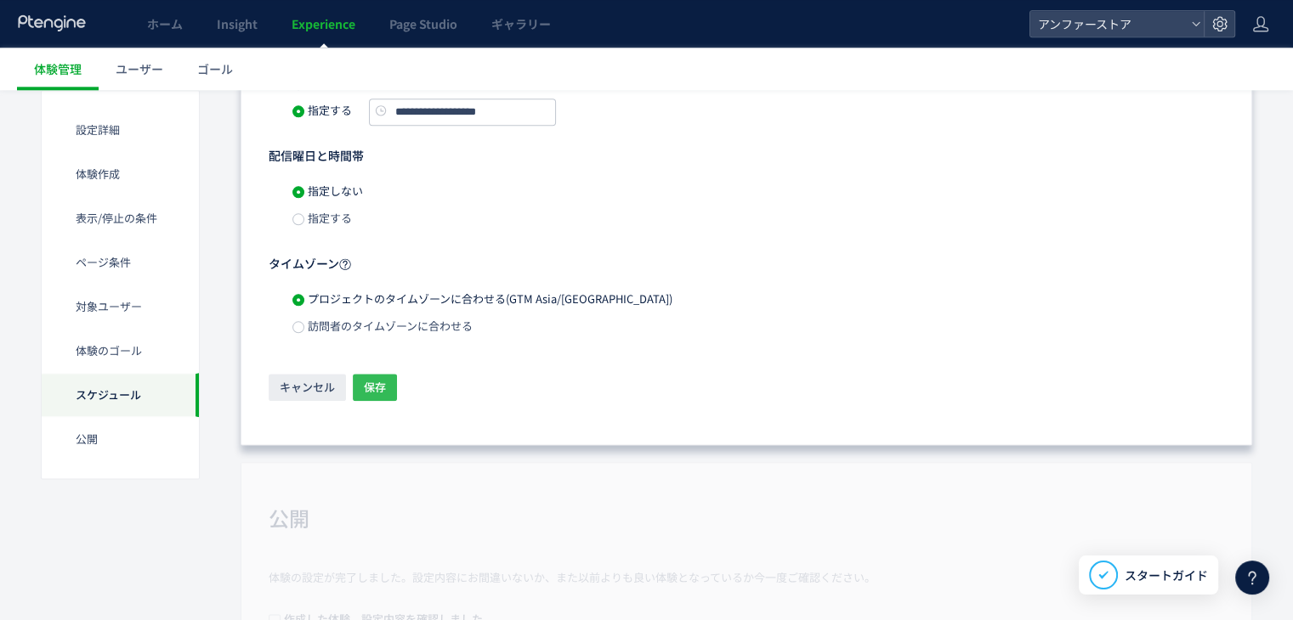
click at [383, 374] on span "保存" at bounding box center [375, 387] width 22 height 27
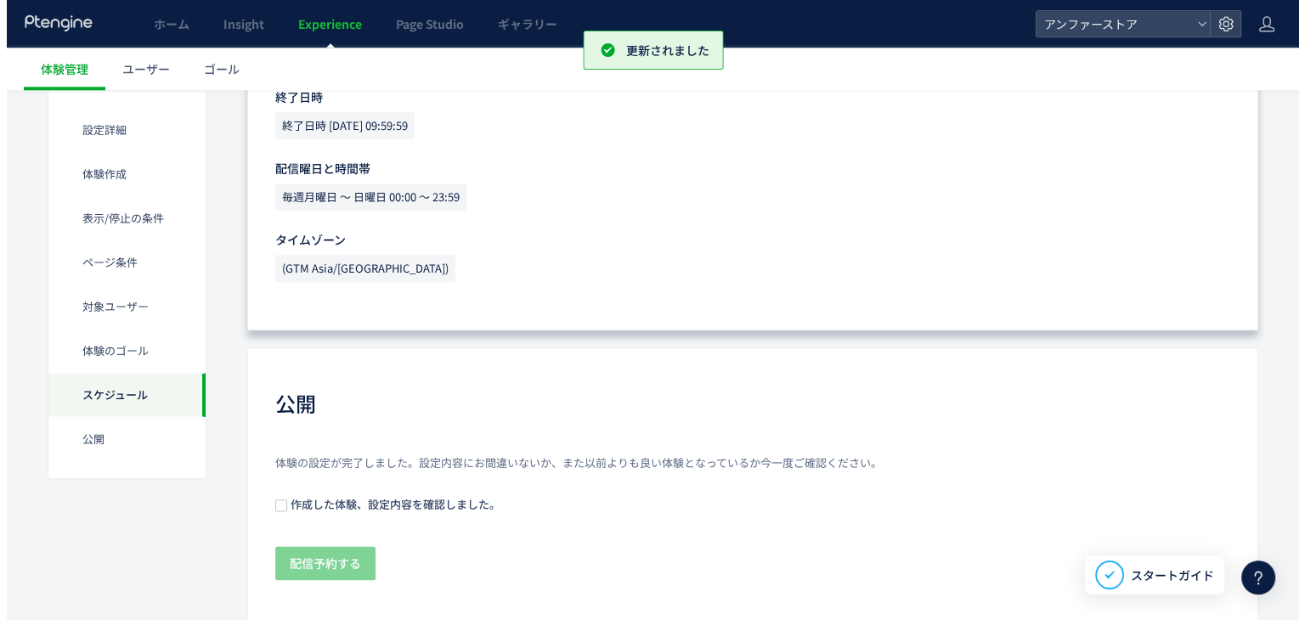
scroll to position [1951, 0]
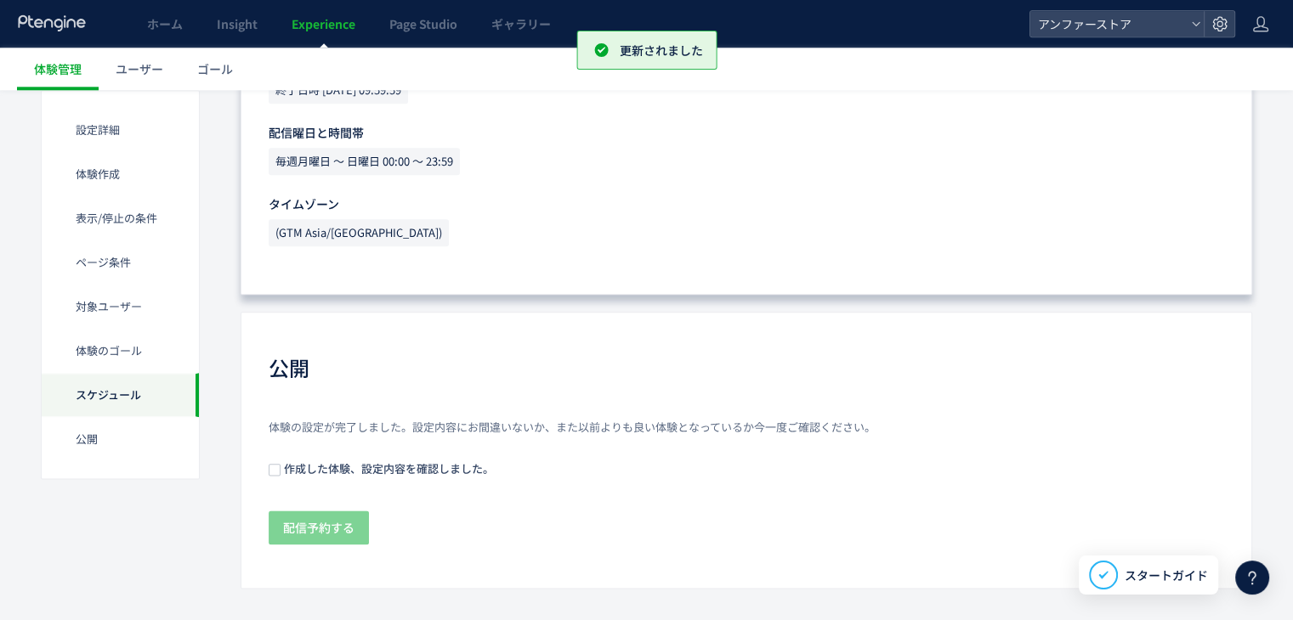
click at [309, 461] on span "作成した体験、設定内容を確認しました。" at bounding box center [386, 469] width 213 height 16
click at [327, 511] on span "配信予約する" at bounding box center [318, 528] width 71 height 34
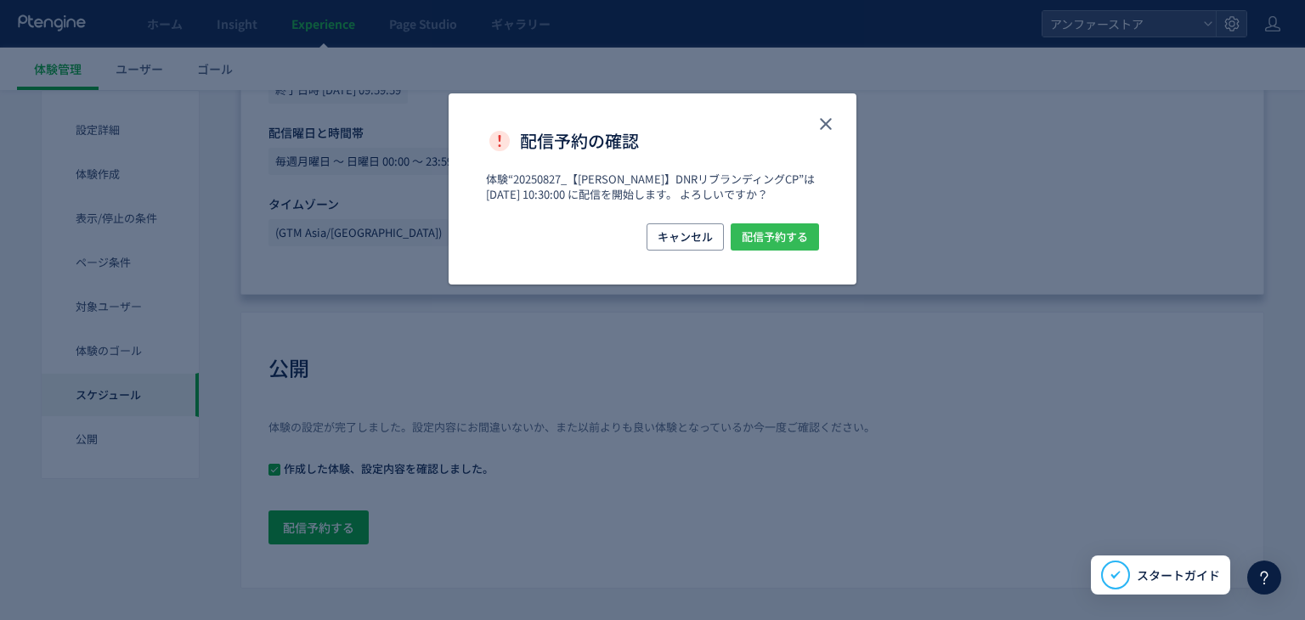
click at [765, 232] on span "配信予約する" at bounding box center [775, 236] width 66 height 27
